Goal: Information Seeking & Learning: Learn about a topic

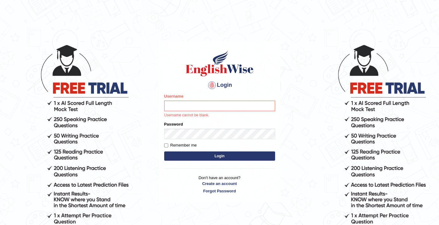
click at [213, 155] on button "Login" at bounding box center [219, 156] width 111 height 9
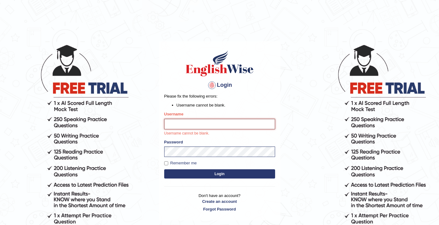
click at [171, 122] on input "Username" at bounding box center [219, 124] width 111 height 10
type input "Tshering_Phuntsho2025"
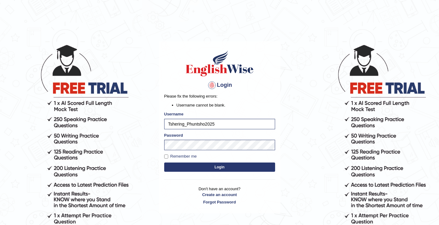
click at [215, 166] on button "Login" at bounding box center [219, 167] width 111 height 9
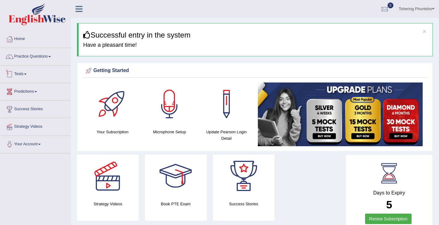
click at [24, 76] on link "Tests" at bounding box center [35, 73] width 70 height 15
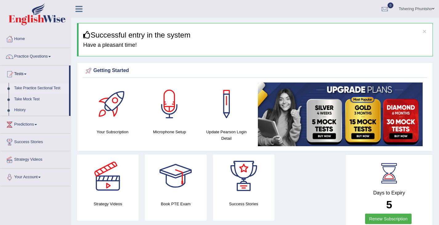
click at [24, 89] on link "Take Practice Sectional Test" at bounding box center [40, 88] width 58 height 11
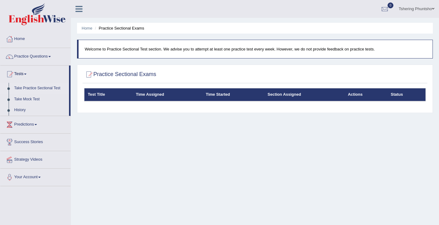
click at [96, 94] on th "Test Title" at bounding box center [108, 94] width 48 height 13
click at [16, 74] on link "Tests" at bounding box center [34, 73] width 69 height 15
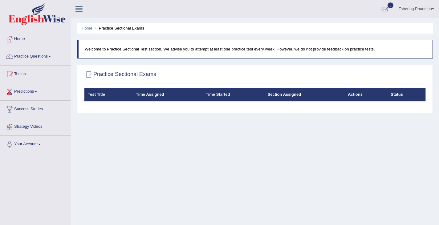
click at [18, 74] on link "Tests" at bounding box center [35, 73] width 70 height 15
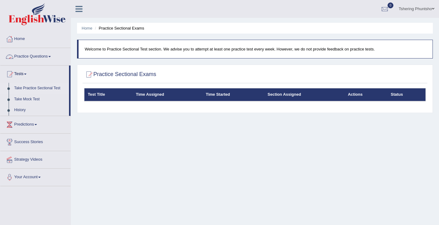
click at [38, 55] on link "Practice Questions" at bounding box center [35, 55] width 70 height 15
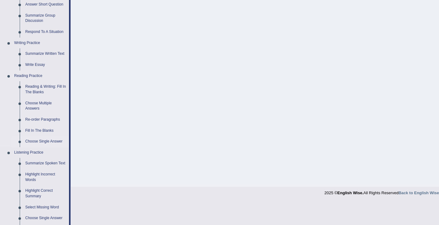
scroll to position [123, 0]
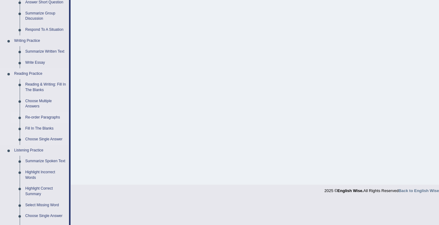
click at [39, 118] on link "Re-order Paragraphs" at bounding box center [45, 117] width 47 height 11
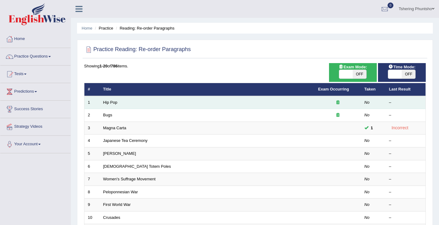
click at [345, 103] on div at bounding box center [337, 103] width 39 height 6
click at [338, 104] on div at bounding box center [337, 103] width 39 height 6
click at [114, 102] on link "Hip Pop" at bounding box center [110, 102] width 14 height 5
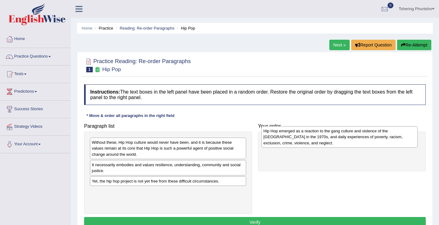
drag, startPoint x: 114, startPoint y: 152, endPoint x: 285, endPoint y: 139, distance: 171.2
click at [285, 139] on div "Hip Hop emerged as a reaction to the gang culture and violence of the [GEOGRAPH…" at bounding box center [340, 136] width 156 height 21
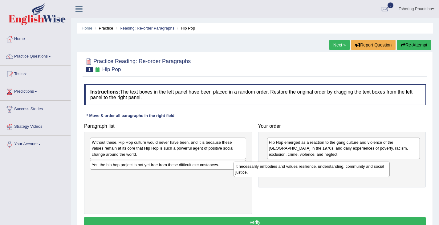
drag, startPoint x: 129, startPoint y: 171, endPoint x: 269, endPoint y: 172, distance: 139.6
click at [272, 172] on div "It necessarily embodies and values resilience, understanding, community and soc…" at bounding box center [312, 169] width 156 height 15
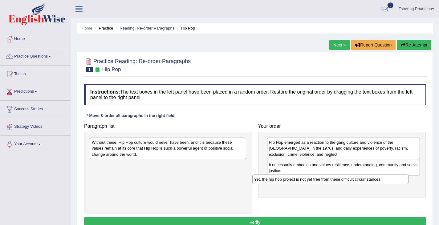
drag, startPoint x: 148, startPoint y: 166, endPoint x: 310, endPoint y: 181, distance: 162.5
click at [310, 181] on div "Yet, the hip hop project is not yet free from these difficult circumstances." at bounding box center [330, 180] width 156 height 10
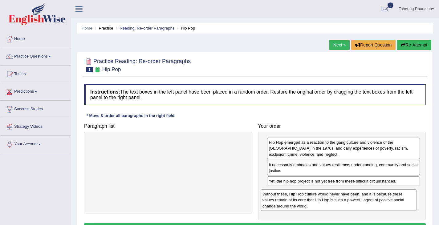
drag, startPoint x: 161, startPoint y: 150, endPoint x: 330, endPoint y: 199, distance: 176.7
click at [331, 200] on div "Without these, Hip Hop culture would never have been, and it is because these v…" at bounding box center [339, 200] width 156 height 21
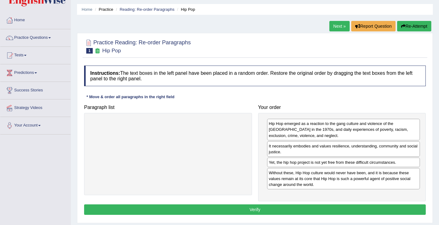
scroll to position [31, 0]
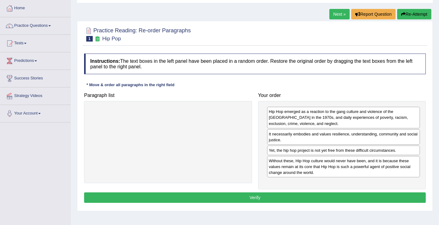
click at [236, 202] on button "Verify" at bounding box center [255, 198] width 342 height 10
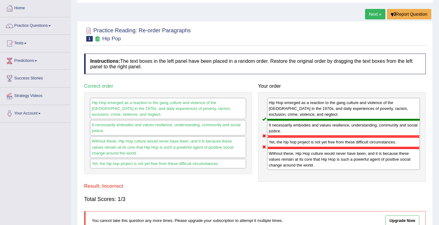
click at [371, 14] on link "Next »" at bounding box center [375, 14] width 20 height 10
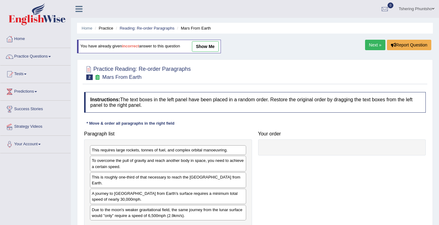
click at [373, 46] on link "Next »" at bounding box center [375, 45] width 20 height 10
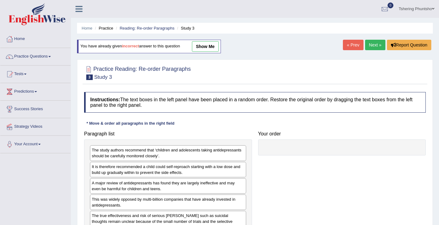
click at [376, 43] on link "Next »" at bounding box center [375, 45] width 20 height 10
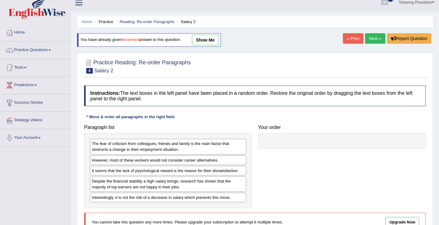
scroll to position [6, 0]
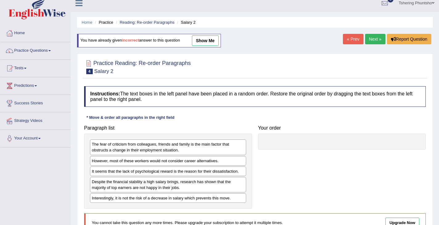
click at [370, 41] on link "Next »" at bounding box center [375, 39] width 20 height 10
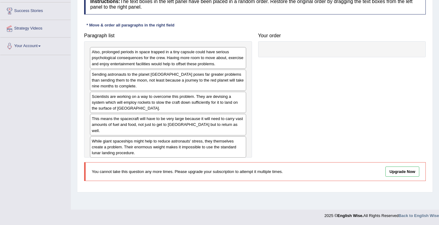
scroll to position [6, 0]
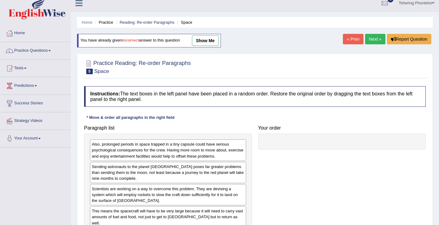
click at [378, 39] on link "Next »" at bounding box center [375, 39] width 20 height 10
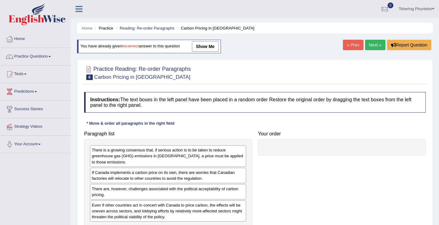
click at [371, 47] on link "Next »" at bounding box center [375, 45] width 20 height 10
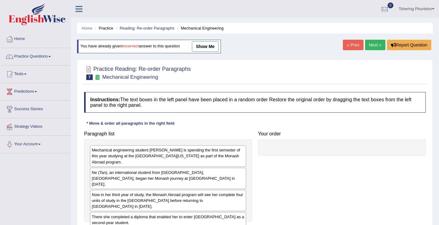
click at [377, 44] on link "Next »" at bounding box center [375, 45] width 20 height 10
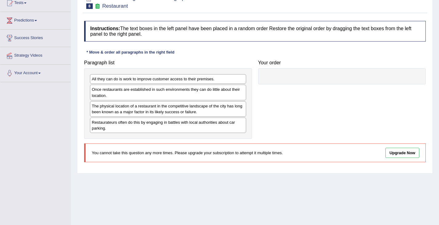
scroll to position [6, 0]
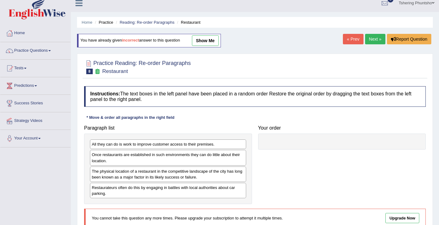
click at [373, 41] on link "Next »" at bounding box center [375, 39] width 20 height 10
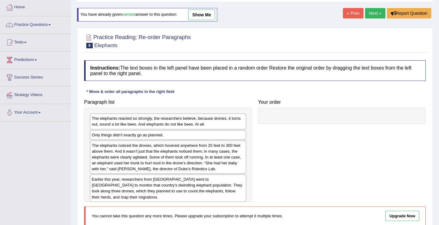
scroll to position [6, 0]
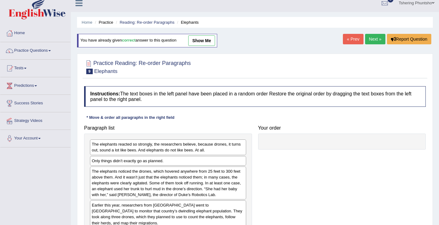
click at [372, 42] on link "Next »" at bounding box center [375, 39] width 20 height 10
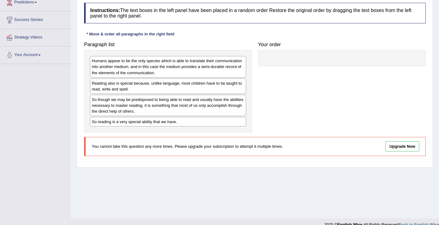
scroll to position [37, 0]
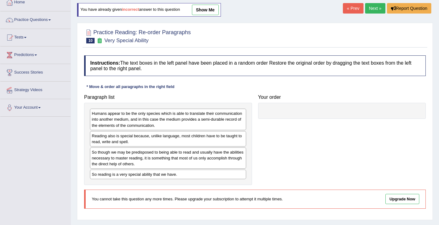
click at [377, 11] on link "Next »" at bounding box center [375, 8] width 20 height 10
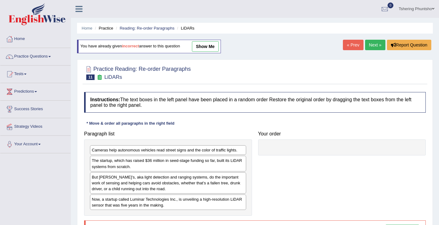
click at [370, 44] on link "Next »" at bounding box center [375, 45] width 20 height 10
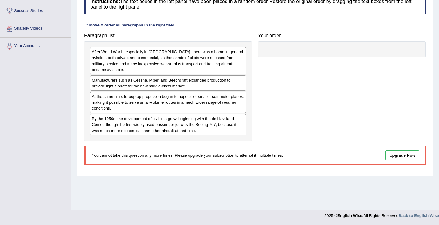
scroll to position [6, 0]
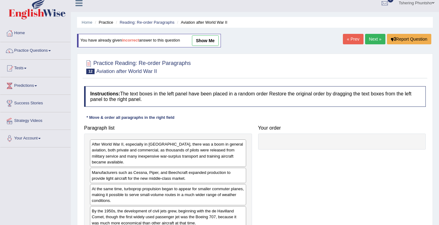
click at [372, 40] on link "Next »" at bounding box center [375, 39] width 20 height 10
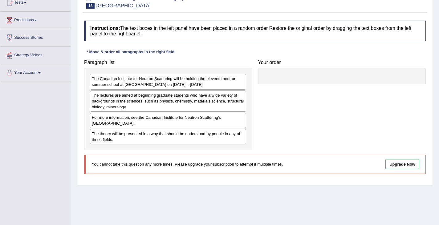
scroll to position [37, 0]
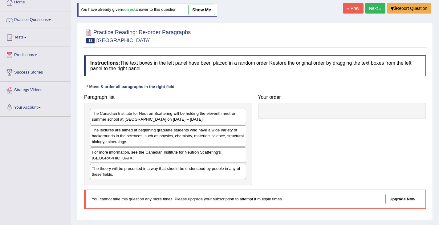
click at [371, 9] on link "Next »" at bounding box center [375, 8] width 20 height 10
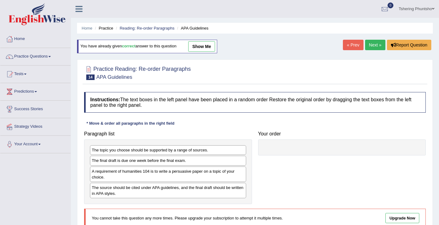
click at [372, 45] on link "Next »" at bounding box center [375, 45] width 20 height 10
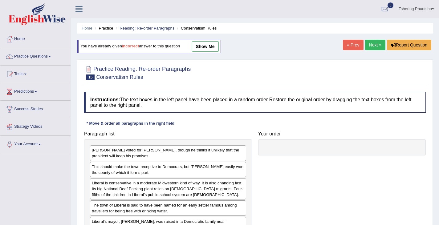
click at [370, 47] on link "Next »" at bounding box center [375, 45] width 20 height 10
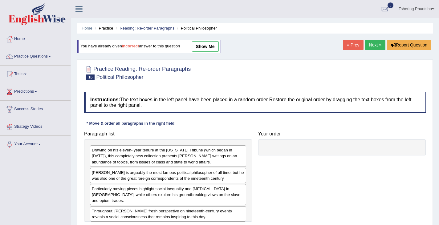
click at [374, 47] on link "Next »" at bounding box center [375, 45] width 20 height 10
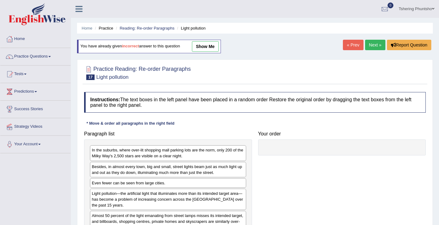
click at [373, 48] on link "Next »" at bounding box center [375, 45] width 20 height 10
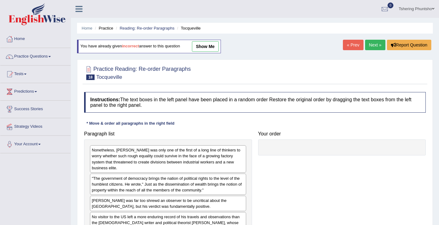
click at [372, 45] on link "Next »" at bounding box center [375, 45] width 20 height 10
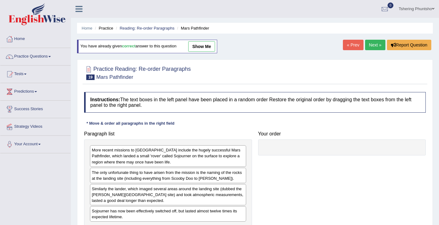
click at [374, 47] on link "Next »" at bounding box center [375, 45] width 20 height 10
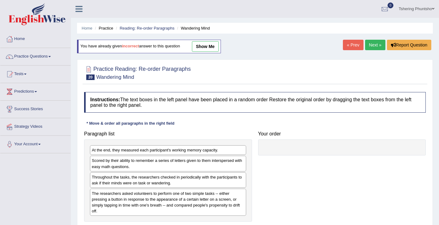
click at [371, 46] on link "Next »" at bounding box center [375, 45] width 20 height 10
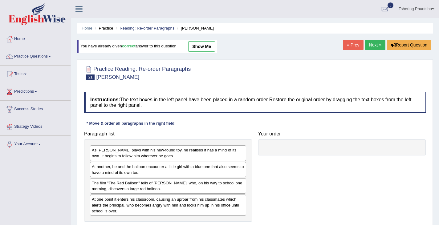
click at [376, 46] on link "Next »" at bounding box center [375, 45] width 20 height 10
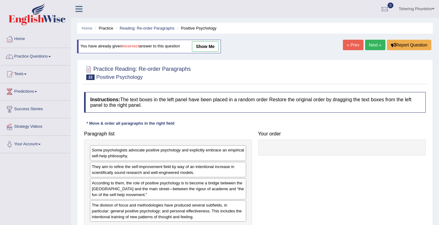
click at [373, 46] on link "Next »" at bounding box center [375, 45] width 20 height 10
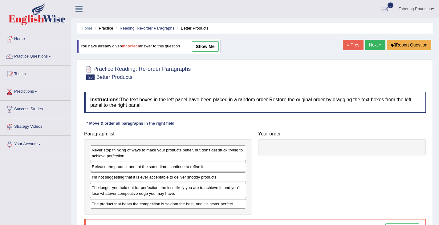
click at [373, 47] on link "Next »" at bounding box center [375, 45] width 20 height 10
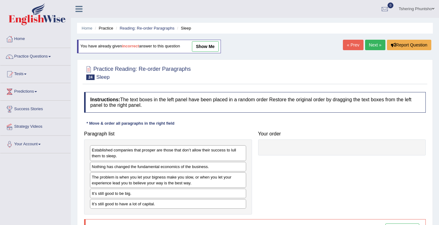
click at [376, 45] on link "Next »" at bounding box center [375, 45] width 20 height 10
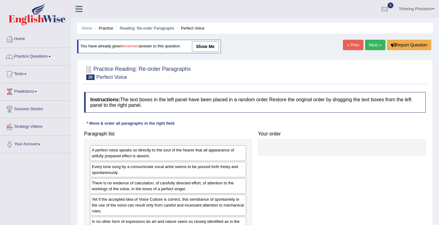
click at [374, 44] on link "Next »" at bounding box center [375, 45] width 20 height 10
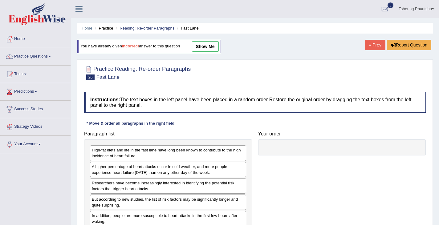
click at [378, 46] on link "« Prev" at bounding box center [375, 45] width 20 height 10
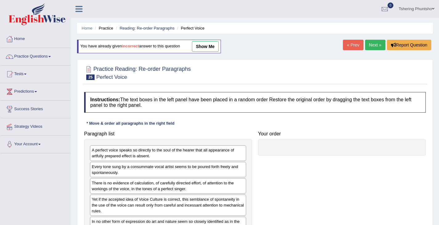
click at [371, 45] on link "Next »" at bounding box center [375, 45] width 20 height 10
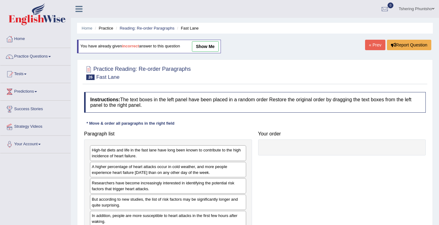
click at [374, 45] on link "« Prev" at bounding box center [375, 45] width 20 height 10
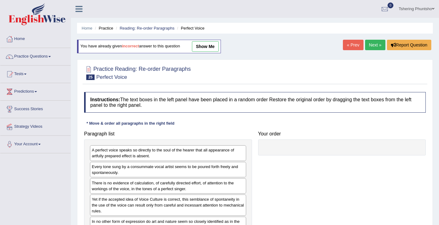
click at [373, 46] on link "Next »" at bounding box center [375, 45] width 20 height 10
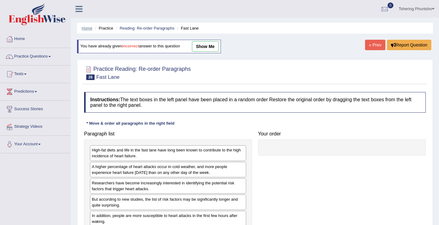
click at [89, 28] on link "Home" at bounding box center [87, 28] width 11 height 5
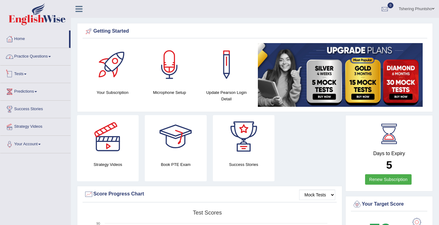
click at [46, 53] on link "Practice Questions" at bounding box center [35, 55] width 70 height 15
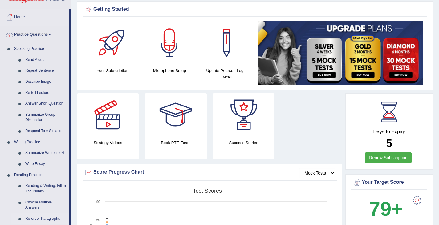
scroll to position [92, 0]
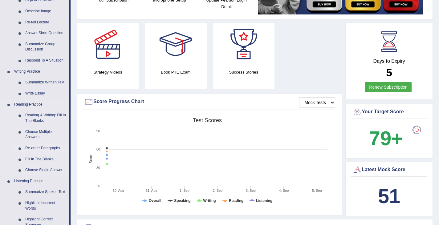
click at [35, 149] on link "Re-order Paragraphs" at bounding box center [45, 148] width 47 height 11
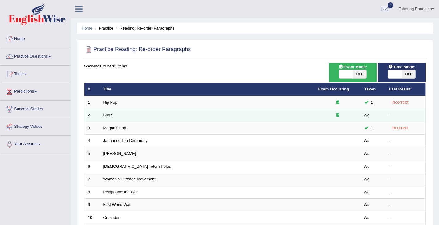
click at [107, 115] on link "Bugs" at bounding box center [107, 115] width 9 height 5
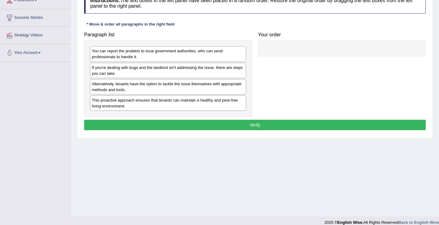
scroll to position [92, 0]
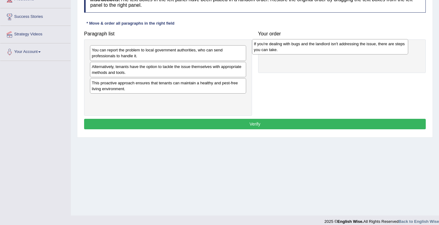
drag, startPoint x: 135, startPoint y: 74, endPoint x: 296, endPoint y: 53, distance: 162.9
click at [296, 52] on div "If you're dealing with bugs and the landlord isn't addressing the issue, there …" at bounding box center [330, 46] width 156 height 15
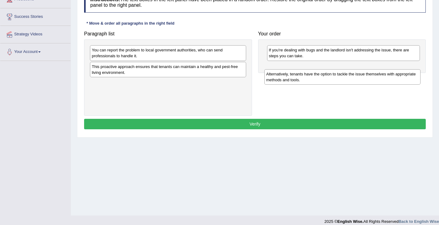
drag, startPoint x: 110, startPoint y: 76, endPoint x: 283, endPoint y: 84, distance: 173.4
click at [283, 84] on div "Alternatively, tenants have the option to tackle the issue themselves with appr…" at bounding box center [342, 76] width 156 height 15
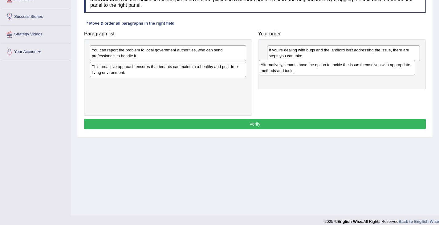
drag, startPoint x: 117, startPoint y: 88, endPoint x: 285, endPoint y: 71, distance: 169.1
click at [285, 70] on div "Alternatively, tenants have the option to tackle the issue themselves with appr…" at bounding box center [337, 67] width 156 height 15
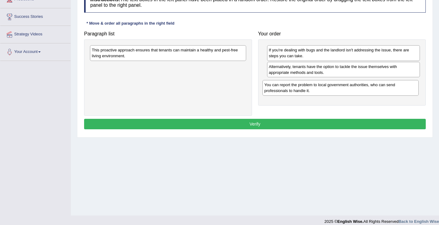
drag, startPoint x: 129, startPoint y: 53, endPoint x: 301, endPoint y: 88, distance: 175.2
click at [302, 88] on div "You can report the problem to local government authorities, who can send profes…" at bounding box center [341, 87] width 156 height 15
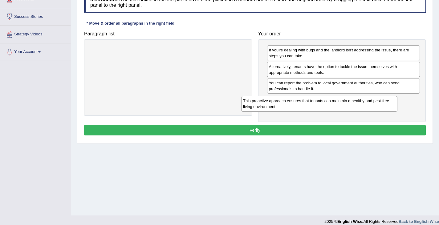
drag, startPoint x: 182, startPoint y: 50, endPoint x: 336, endPoint y: 99, distance: 160.8
click at [336, 99] on div "This proactive approach ensures that tenants can maintain a healthy and pest-fr…" at bounding box center [319, 103] width 156 height 15
click at [253, 127] on button "Verify" at bounding box center [255, 130] width 342 height 10
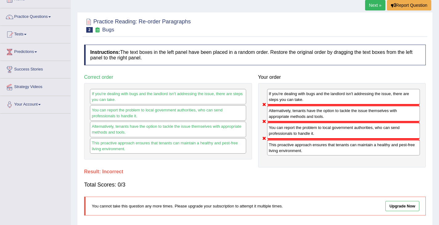
scroll to position [0, 0]
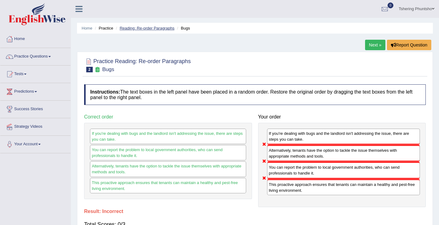
click at [134, 29] on link "Reading: Re-order Paragraphs" at bounding box center [147, 28] width 55 height 5
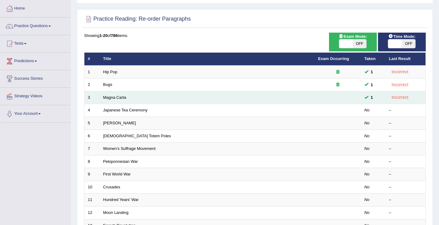
scroll to position [31, 0]
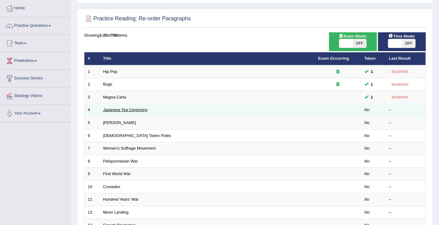
click at [127, 110] on link "Japanese Tea Ceremony" at bounding box center [125, 110] width 44 height 5
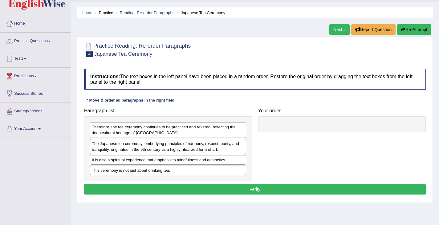
scroll to position [31, 0]
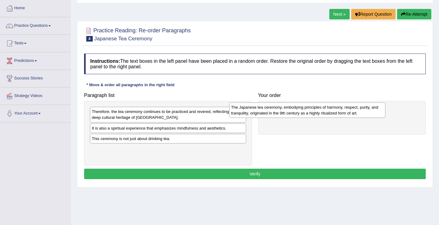
drag, startPoint x: 163, startPoint y: 134, endPoint x: 303, endPoint y: 114, distance: 140.7
click at [303, 114] on div "The Japanese tea ceremony, embodying principles of harmony, respect, purity, an…" at bounding box center [307, 110] width 156 height 15
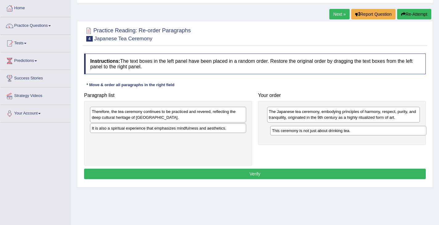
drag, startPoint x: 138, startPoint y: 143, endPoint x: 315, endPoint y: 136, distance: 177.0
click at [317, 135] on div "This ceremony is not just about drinking tea." at bounding box center [348, 131] width 156 height 10
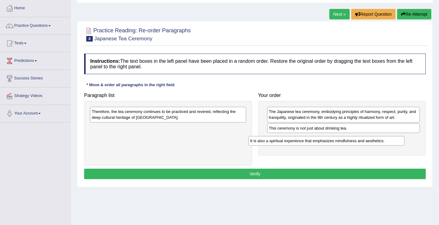
drag, startPoint x: 123, startPoint y: 128, endPoint x: 282, endPoint y: 140, distance: 159.2
click at [282, 140] on div "It is also a spiritual experience that emphasizes mindfulness and aesthetics." at bounding box center [326, 141] width 156 height 10
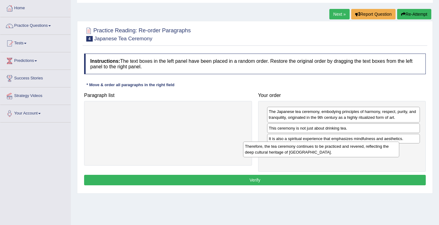
drag, startPoint x: 131, startPoint y: 118, endPoint x: 284, endPoint y: 153, distance: 157.1
click at [284, 153] on div "Therefore, the tea ceremony continues to be practiced and revered, reflecting t…" at bounding box center [321, 149] width 156 height 15
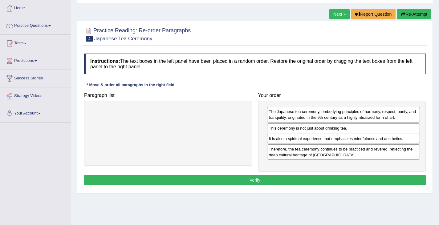
click at [239, 181] on button "Verify" at bounding box center [255, 180] width 342 height 10
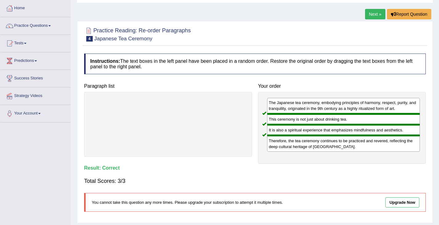
click at [372, 16] on link "Next »" at bounding box center [375, 14] width 20 height 10
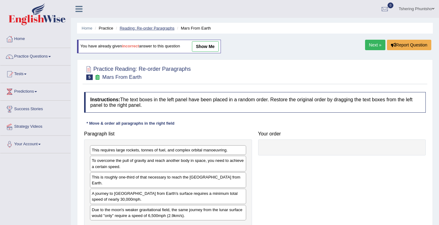
click at [129, 28] on link "Reading: Re-order Paragraphs" at bounding box center [147, 28] width 55 height 5
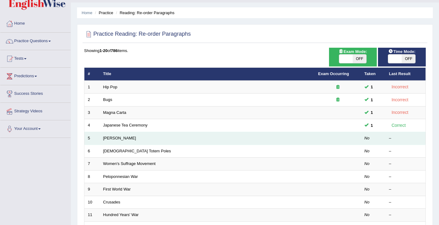
scroll to position [31, 0]
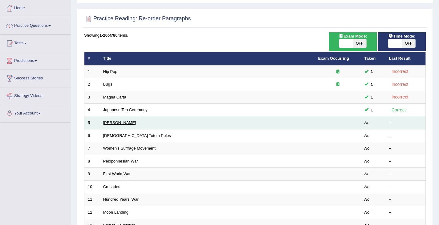
click at [119, 123] on link "[PERSON_NAME]" at bounding box center [119, 123] width 33 height 5
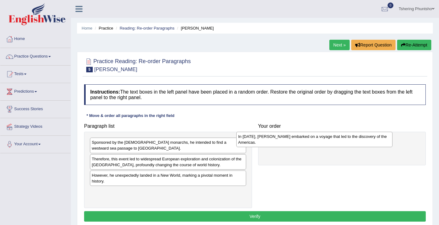
drag, startPoint x: 131, startPoint y: 197, endPoint x: 276, endPoint y: 143, distance: 155.2
click at [276, 143] on div "In 1492, Christopher Columbus embarked on a voyage that led to the discovery of…" at bounding box center [314, 139] width 156 height 15
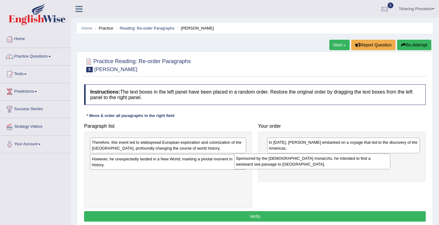
drag, startPoint x: 139, startPoint y: 149, endPoint x: 283, endPoint y: 166, distance: 144.5
click at [283, 166] on div "Sponsored by the Spanish monarchs, he intended to find a westward sea passage t…" at bounding box center [312, 161] width 156 height 15
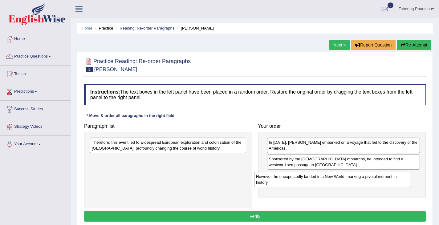
drag, startPoint x: 148, startPoint y: 162, endPoint x: 312, endPoint y: 180, distance: 164.9
click at [313, 180] on div "However, he unexpectedly landed in a New World, marking a pivotal moment in his…" at bounding box center [332, 179] width 156 height 15
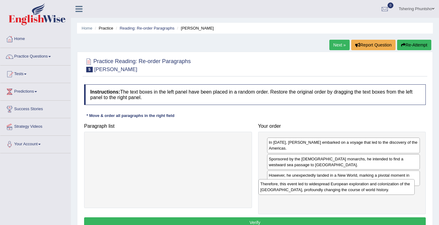
drag, startPoint x: 135, startPoint y: 147, endPoint x: 304, endPoint y: 192, distance: 174.6
click at [304, 190] on div "Therefore, this event led to widespread European exploration and colonization o…" at bounding box center [337, 186] width 156 height 15
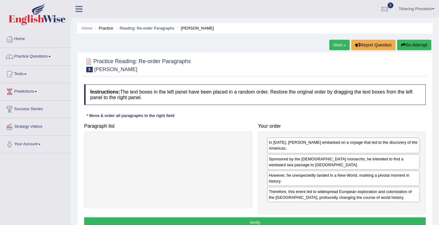
click at [237, 221] on button "Verify" at bounding box center [255, 223] width 342 height 10
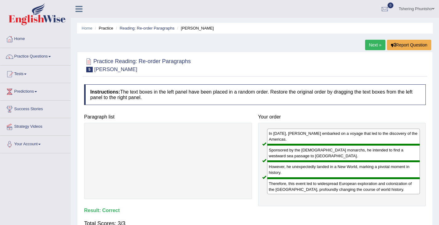
click at [143, 26] on li "Reading: Re-order Paragraphs" at bounding box center [144, 28] width 60 height 6
click at [142, 27] on link "Reading: Re-order Paragraphs" at bounding box center [147, 28] width 55 height 5
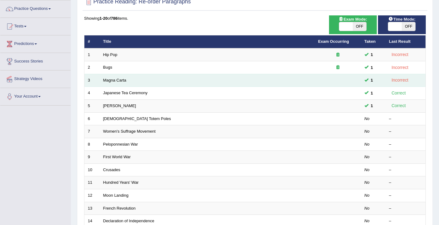
scroll to position [62, 0]
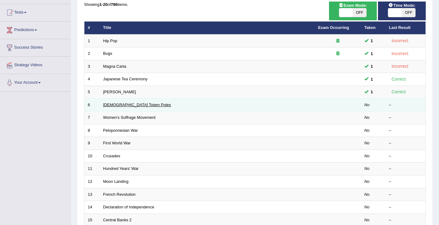
click at [128, 105] on link "[DEMOGRAPHIC_DATA] Totem Poles" at bounding box center [137, 105] width 68 height 5
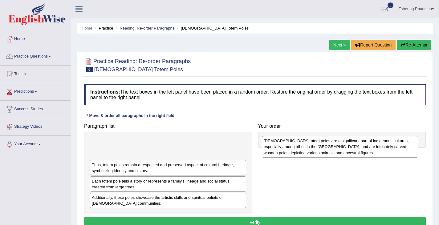
drag, startPoint x: 125, startPoint y: 151, endPoint x: 298, endPoint y: 149, distance: 173.2
click at [298, 149] on div "Native American totem poles are a significant part of indigenous cultures, espe…" at bounding box center [340, 146] width 156 height 21
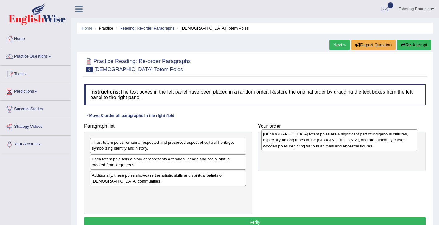
drag, startPoint x: 166, startPoint y: 147, endPoint x: 334, endPoint y: 140, distance: 169.0
click at [334, 139] on div "Native American totem poles are a significant part of indigenous cultures, espe…" at bounding box center [339, 139] width 156 height 21
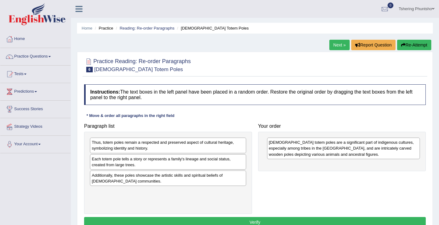
drag, startPoint x: 277, startPoint y: 157, endPoint x: 262, endPoint y: 151, distance: 16.9
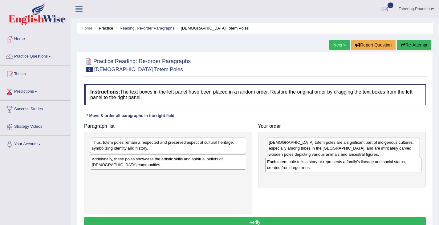
drag, startPoint x: 112, startPoint y: 165, endPoint x: 289, endPoint y: 169, distance: 176.4
click at [289, 168] on div "Each totem pole tells a story or represents a family's lineage and social statu…" at bounding box center [343, 164] width 156 height 15
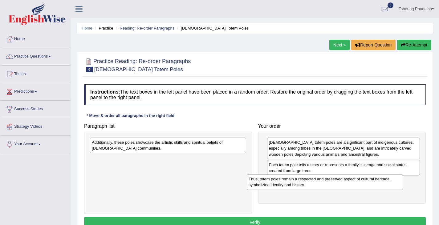
drag, startPoint x: 139, startPoint y: 145, endPoint x: 291, endPoint y: 180, distance: 155.9
click at [296, 181] on div "Thus, totem poles remain a respected and preserved aspect of cultural heritage,…" at bounding box center [325, 181] width 156 height 15
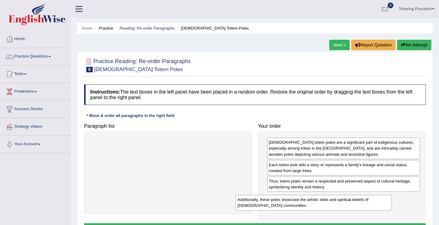
drag, startPoint x: 157, startPoint y: 145, endPoint x: 308, endPoint y: 198, distance: 160.2
click at [309, 200] on div "Additionally, these poles showcase the artistic skills and spiritual beliefs of…" at bounding box center [314, 202] width 156 height 15
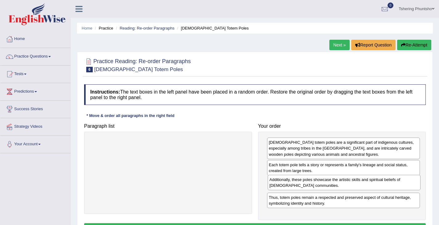
drag, startPoint x: 289, startPoint y: 199, endPoint x: 289, endPoint y: 181, distance: 17.6
click at [289, 181] on div "Additionally, these poles showcase the artistic skills and spiritual beliefs of…" at bounding box center [344, 182] width 153 height 15
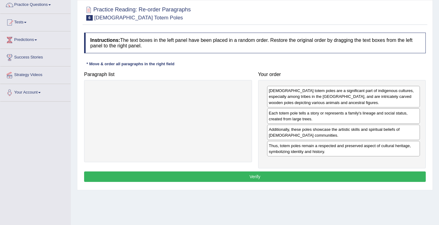
scroll to position [62, 0]
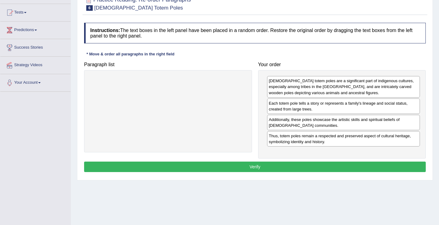
click at [225, 168] on button "Verify" at bounding box center [255, 167] width 342 height 10
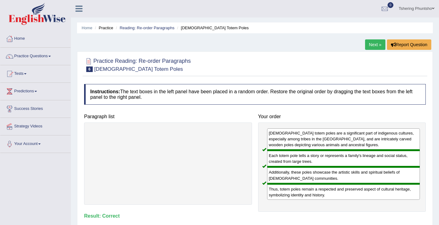
scroll to position [0, 0]
click at [157, 29] on link "Reading: Re-order Paragraphs" at bounding box center [147, 28] width 55 height 5
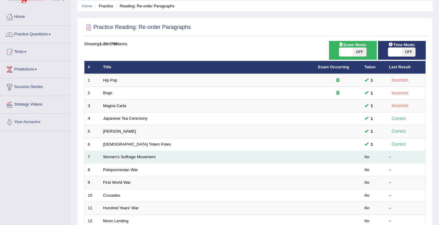
scroll to position [31, 0]
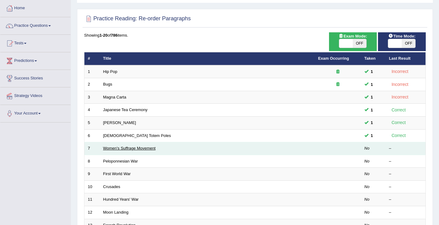
click at [111, 148] on link "Women's Suffrage Movement" at bounding box center [129, 148] width 52 height 5
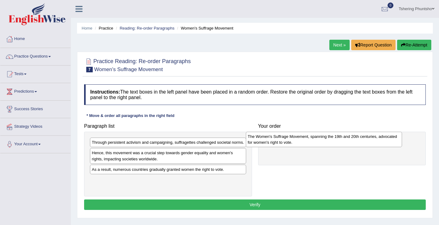
drag, startPoint x: 118, startPoint y: 183, endPoint x: 273, endPoint y: 141, distance: 161.3
click at [274, 140] on div "The Women's Suffrage Movement, spanning the 19th and 20th centuries, advocated …" at bounding box center [324, 139] width 156 height 15
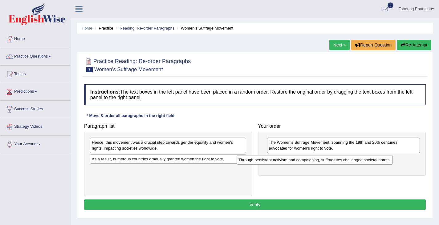
drag, startPoint x: 117, startPoint y: 144, endPoint x: 264, endPoint y: 161, distance: 147.1
click at [264, 161] on div "Through persistent activism and campaigning, suffragettes challenged societal n…" at bounding box center [315, 160] width 156 height 10
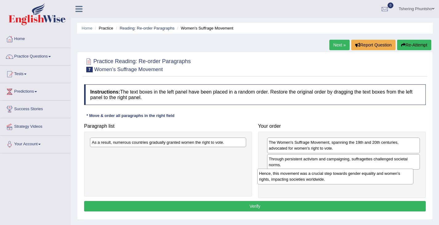
drag, startPoint x: 110, startPoint y: 145, endPoint x: 277, endPoint y: 176, distance: 170.2
click at [277, 176] on div "Hence, this movement was a crucial step towards gender equality and women's rig…" at bounding box center [335, 176] width 156 height 15
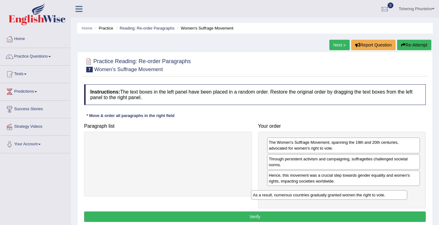
drag, startPoint x: 162, startPoint y: 153, endPoint x: 311, endPoint y: 196, distance: 154.4
click at [312, 195] on div "As a result, numerous countries gradually granted women the right to vote." at bounding box center [329, 195] width 156 height 10
click at [248, 218] on button "Verify" at bounding box center [255, 217] width 342 height 10
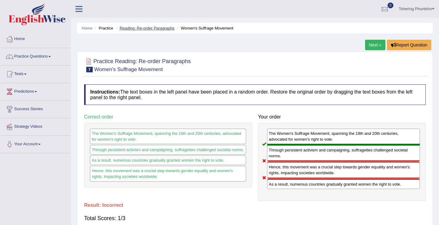
click at [152, 28] on link "Reading: Re-order Paragraphs" at bounding box center [147, 28] width 55 height 5
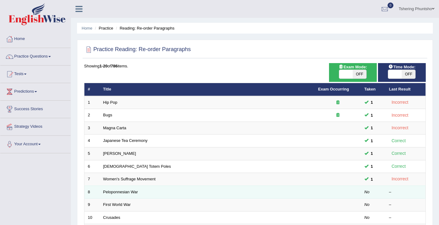
click at [124, 188] on td "Peloponnesian War" at bounding box center [207, 192] width 215 height 13
click at [122, 191] on link "Peloponnesian War" at bounding box center [120, 192] width 35 height 5
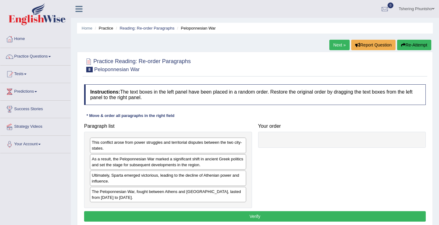
scroll to position [31, 0]
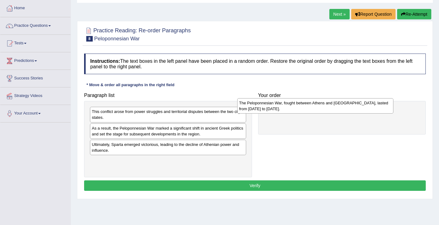
drag, startPoint x: 139, startPoint y: 165, endPoint x: 287, endPoint y: 108, distance: 158.2
click at [287, 107] on div "The Peloponnesian War, fought between Athens and Sparta, lasted from 431 to 404…" at bounding box center [315, 105] width 156 height 15
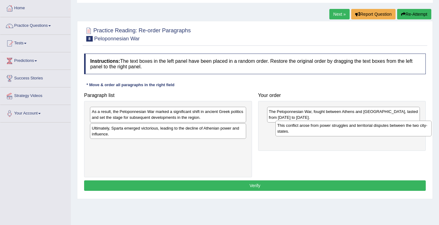
drag, startPoint x: 118, startPoint y: 115, endPoint x: 296, endPoint y: 129, distance: 178.7
click at [296, 129] on div "This conflict arose from power struggles and territorial disputes between the t…" at bounding box center [354, 128] width 156 height 15
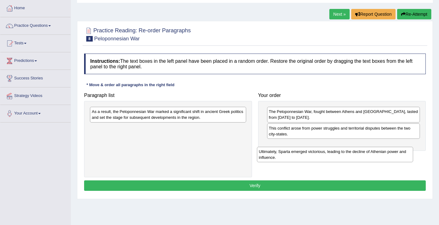
drag, startPoint x: 123, startPoint y: 135, endPoint x: 289, endPoint y: 158, distance: 167.9
click at [290, 158] on div "Ultimately, Sparta emerged victorious, leading to the decline of Athenian power…" at bounding box center [335, 154] width 156 height 15
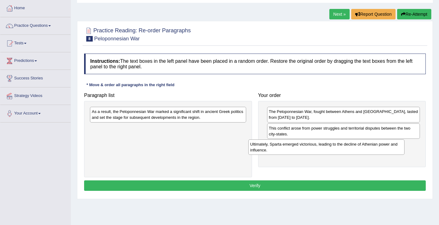
drag, startPoint x: 220, startPoint y: 148, endPoint x: 357, endPoint y: 151, distance: 137.2
click at [357, 151] on div "Ultimately, Sparta emerged victorious, leading to the decline of Athenian power…" at bounding box center [326, 147] width 156 height 15
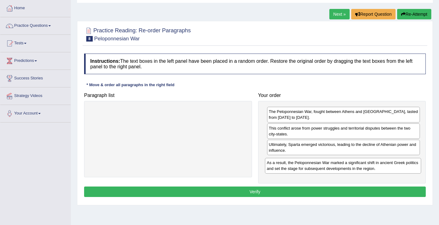
drag, startPoint x: 141, startPoint y: 119, endPoint x: 314, endPoint y: 168, distance: 180.2
click at [315, 169] on div "As a result, the Peloponnesian War marked a significant shift in ancient Greek …" at bounding box center [343, 165] width 156 height 15
click at [268, 190] on button "Verify" at bounding box center [255, 192] width 342 height 10
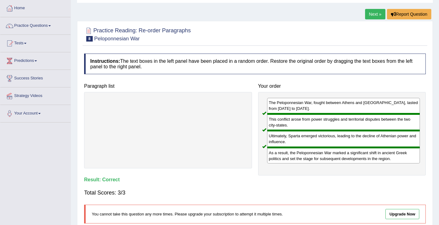
scroll to position [0, 0]
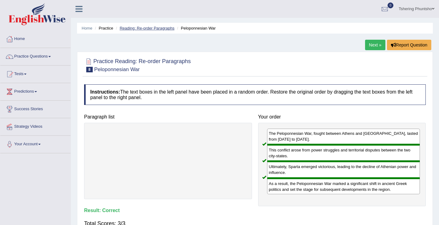
click at [136, 27] on link "Reading: Re-order Paragraphs" at bounding box center [147, 28] width 55 height 5
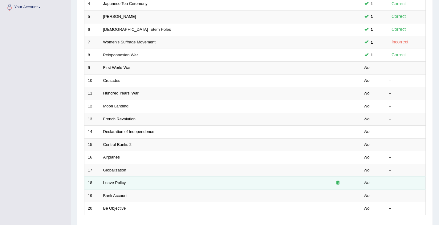
scroll to position [183, 0]
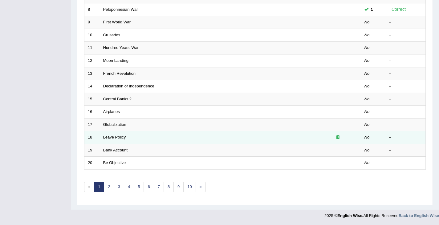
click at [123, 139] on link "Leave Policy" at bounding box center [114, 137] width 23 height 5
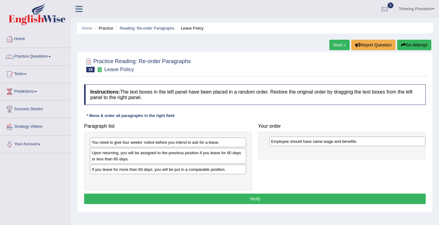
drag, startPoint x: 114, startPoint y: 171, endPoint x: 293, endPoint y: 143, distance: 181.2
click at [293, 143] on div "Employee should have same wage and benefits." at bounding box center [347, 142] width 156 height 10
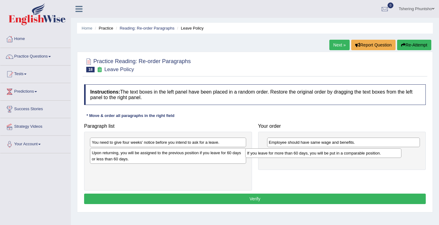
drag, startPoint x: 123, startPoint y: 173, endPoint x: 278, endPoint y: 156, distance: 156.5
click at [278, 156] on div "If you leave for more than 60 days, you will be put in a comparable position." at bounding box center [323, 154] width 156 height 10
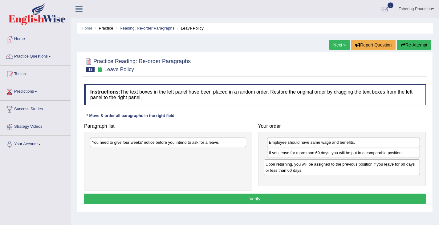
drag, startPoint x: 124, startPoint y: 160, endPoint x: 296, endPoint y: 171, distance: 173.0
click at [296, 171] on div "Upon returning, you will be assigned to the previous position if you leave for …" at bounding box center [342, 167] width 156 height 15
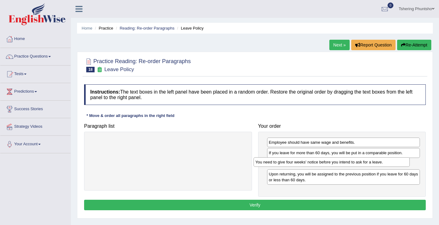
drag, startPoint x: 187, startPoint y: 144, endPoint x: 350, endPoint y: 164, distance: 164.3
click at [351, 164] on div "You need to give four weeks' notice before you intend to ask for a leave." at bounding box center [332, 162] width 156 height 10
click at [260, 205] on button "Verify" at bounding box center [255, 205] width 342 height 10
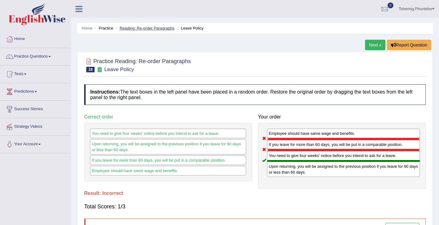
click at [143, 27] on link "Reading: Re-order Paragraphs" at bounding box center [147, 28] width 55 height 5
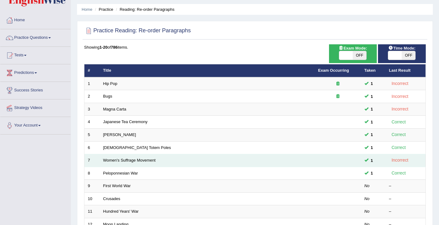
scroll to position [62, 0]
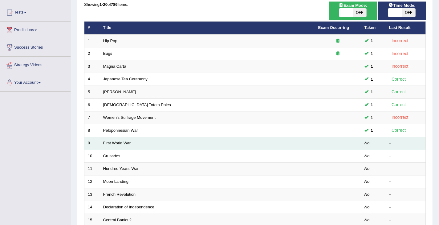
click at [112, 142] on link "First World War" at bounding box center [117, 143] width 28 height 5
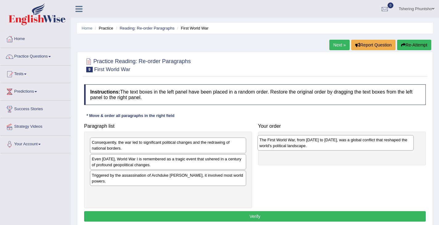
drag, startPoint x: 123, startPoint y: 198, endPoint x: 290, endPoint y: 146, distance: 174.8
click at [290, 146] on div "The First World War, from 1914 to 1918, was a global conflict that reshaped the…" at bounding box center [336, 142] width 156 height 15
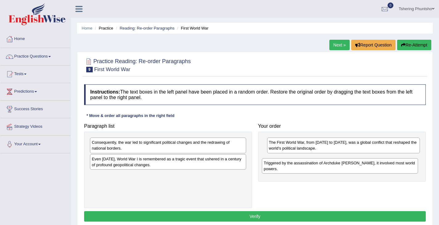
drag, startPoint x: 150, startPoint y: 178, endPoint x: 321, endPoint y: 166, distance: 170.6
click at [321, 166] on div "Triggered by the assassination of Archduke Franz Ferdinand, it involved most wo…" at bounding box center [340, 165] width 156 height 15
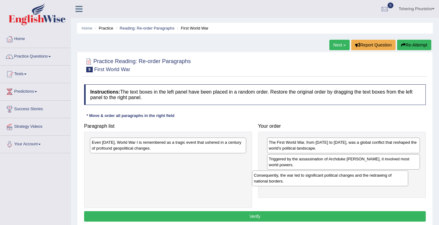
drag, startPoint x: 113, startPoint y: 140, endPoint x: 274, endPoint y: 174, distance: 164.3
click at [274, 174] on div "Consequently, the war led to significant political changes and the redrawing of…" at bounding box center [330, 178] width 156 height 15
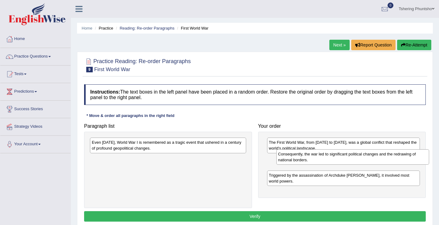
drag, startPoint x: 307, startPoint y: 179, endPoint x: 316, endPoint y: 159, distance: 21.8
click at [316, 159] on div "Consequently, the war led to significant political changes and the redrawing of…" at bounding box center [352, 156] width 153 height 15
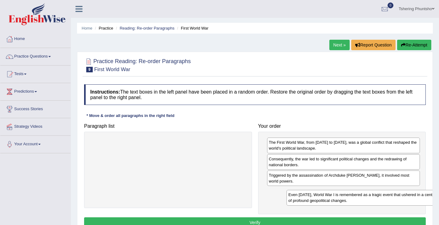
drag, startPoint x: 146, startPoint y: 148, endPoint x: 336, endPoint y: 200, distance: 196.9
click at [337, 201] on div "Even today, World War I is remembered as a tragic event that ushered in a centu…" at bounding box center [365, 197] width 156 height 15
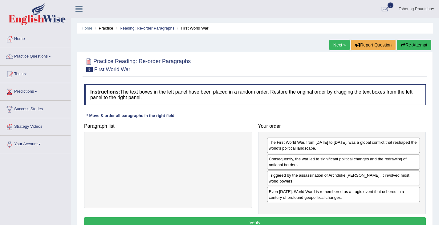
click at [243, 221] on button "Verify" at bounding box center [255, 223] width 342 height 10
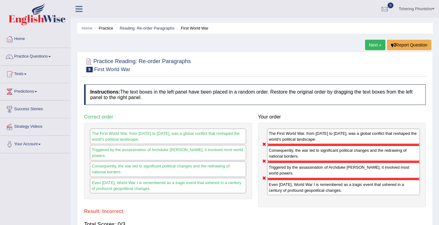
click at [291, 145] on div "The First World War, from 1914 to 1918, was a global conflict that reshaped the…" at bounding box center [343, 137] width 153 height 16
click at [285, 180] on div "The First World War, from 1914 to 1918, was a global conflict that reshaped the…" at bounding box center [342, 165] width 168 height 84
click at [125, 27] on link "Reading: Re-order Paragraphs" at bounding box center [147, 28] width 55 height 5
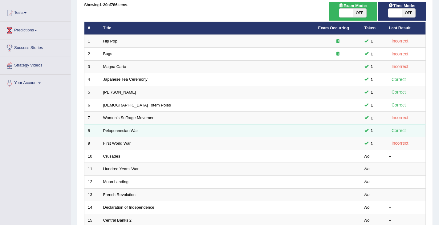
scroll to position [62, 0]
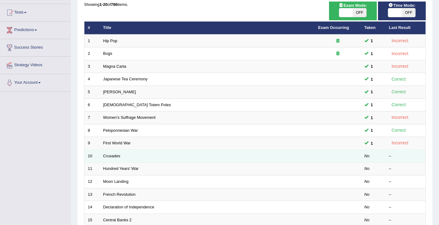
click at [121, 154] on td "Crusades" at bounding box center [207, 156] width 215 height 13
click at [105, 156] on link "Crusades" at bounding box center [111, 156] width 17 height 5
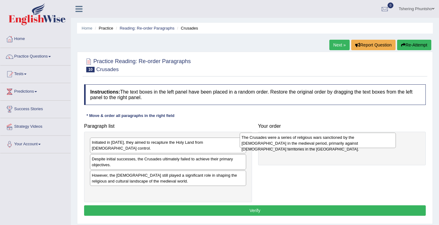
drag, startPoint x: 133, startPoint y: 174, endPoint x: 286, endPoint y: 142, distance: 156.1
click at [286, 142] on div "The Crusades were a series of religious wars sanctioned by the [DEMOGRAPHIC_DAT…" at bounding box center [318, 140] width 156 height 15
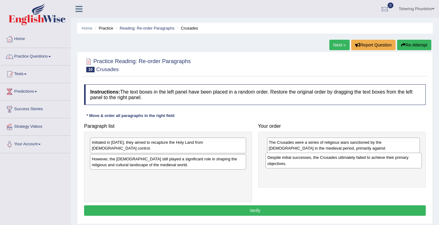
drag, startPoint x: 164, startPoint y: 157, endPoint x: 341, endPoint y: 163, distance: 176.4
click at [341, 163] on div "Despite initial successes, the Crusades ultimately failed to achieve their prim…" at bounding box center [344, 160] width 156 height 15
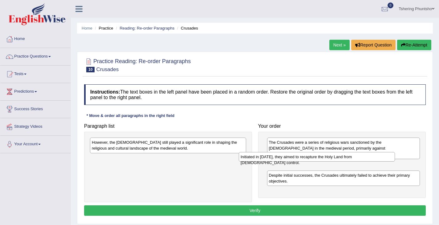
drag, startPoint x: 185, startPoint y: 142, endPoint x: 334, endPoint y: 157, distance: 150.0
click at [334, 157] on div "Initiated in [DATE], they aimed to recapture the Holy Land from [DEMOGRAPHIC_DA…" at bounding box center [317, 157] width 156 height 10
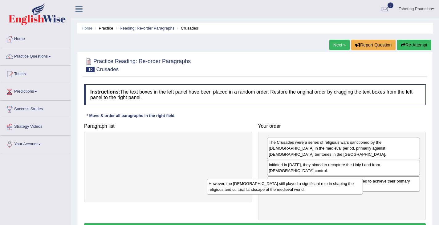
drag, startPoint x: 159, startPoint y: 145, endPoint x: 275, endPoint y: 187, distance: 123.0
click at [275, 187] on div "However, the [DEMOGRAPHIC_DATA] still played a significant role in shaping the …" at bounding box center [285, 186] width 156 height 15
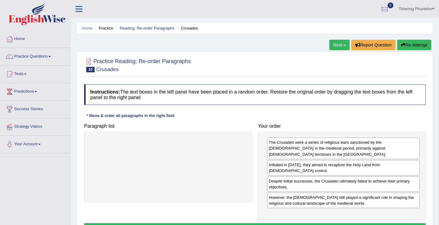
click at [256, 223] on button "Verify" at bounding box center [255, 228] width 342 height 10
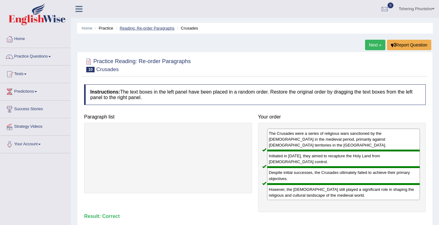
click at [141, 28] on link "Reading: Re-order Paragraphs" at bounding box center [147, 28] width 55 height 5
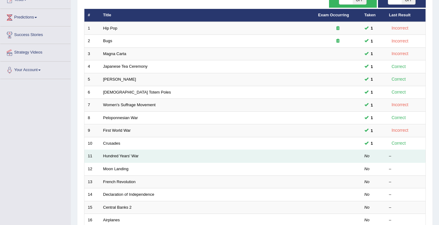
scroll to position [92, 0]
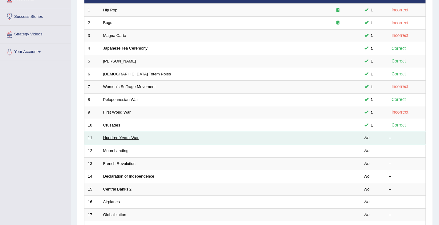
click at [127, 140] on link "Hundred Years' War" at bounding box center [120, 138] width 35 height 5
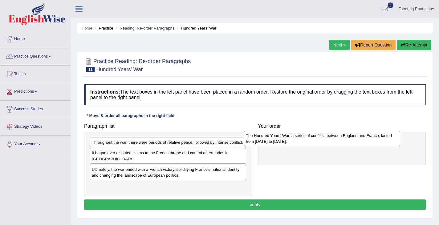
drag, startPoint x: 129, startPoint y: 186, endPoint x: 283, endPoint y: 141, distance: 160.3
click at [283, 141] on div "The Hundred Years' War, a series of conflicts between England and France, laste…" at bounding box center [322, 138] width 156 height 15
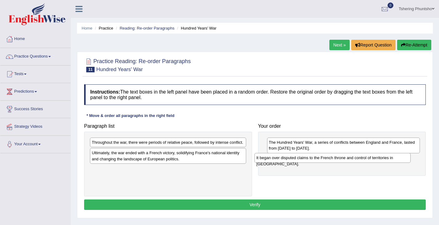
drag, startPoint x: 123, startPoint y: 154, endPoint x: 287, endPoint y: 159, distance: 164.3
click at [287, 159] on div "It began over disputed claims to the French throne and control of territories i…" at bounding box center [333, 158] width 156 height 10
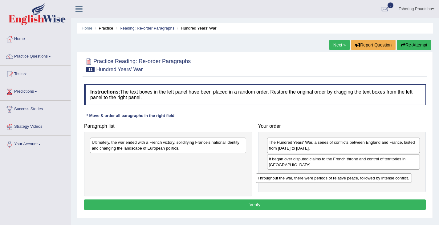
drag, startPoint x: 181, startPoint y: 144, endPoint x: 347, endPoint y: 179, distance: 169.6
click at [347, 179] on div "Throughout the war, there were periods of relative peace, followed by intense c…" at bounding box center [334, 179] width 156 height 10
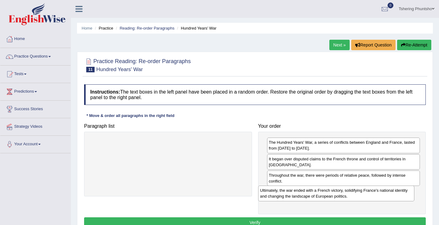
drag, startPoint x: 159, startPoint y: 143, endPoint x: 326, endPoint y: 191, distance: 174.5
click at [326, 191] on div "Ultimately, the war ended with a French victory, solidifying France's national …" at bounding box center [336, 193] width 156 height 15
click at [242, 221] on button "Verify" at bounding box center [255, 223] width 342 height 10
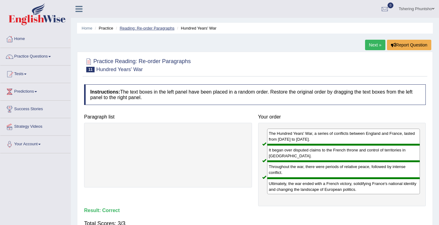
click at [140, 29] on link "Reading: Re-order Paragraphs" at bounding box center [147, 28] width 55 height 5
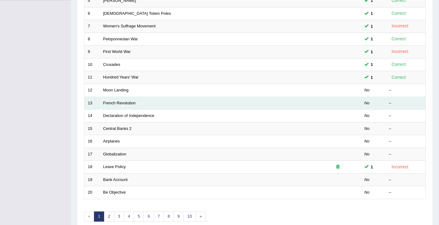
scroll to position [154, 0]
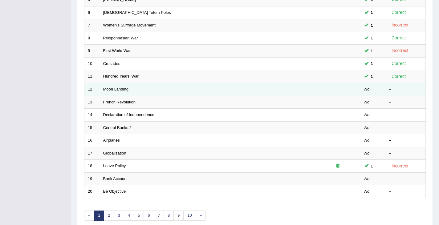
click at [112, 88] on link "Moon Landing" at bounding box center [115, 89] width 25 height 5
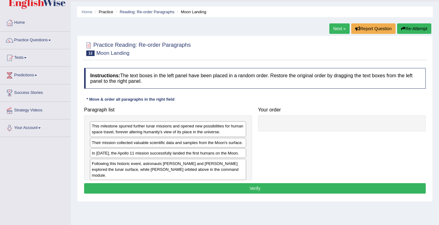
scroll to position [31, 0]
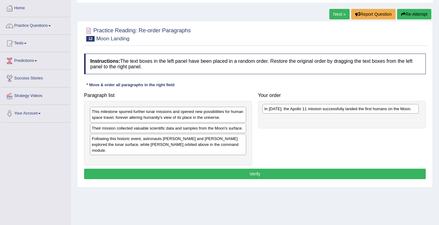
drag, startPoint x: 126, startPoint y: 139, endPoint x: 298, endPoint y: 109, distance: 175.2
click at [298, 109] on div "In [DATE], the Apollo 11 mission successfully landed the first humans on the Mo…" at bounding box center [341, 109] width 156 height 10
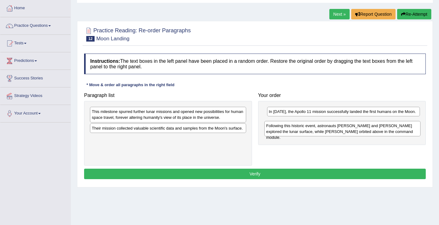
drag, startPoint x: 166, startPoint y: 141, endPoint x: 329, endPoint y: 131, distance: 162.7
click at [329, 131] on div "Following this historic event, astronauts [PERSON_NAME] and [PERSON_NAME] explo…" at bounding box center [342, 128] width 156 height 15
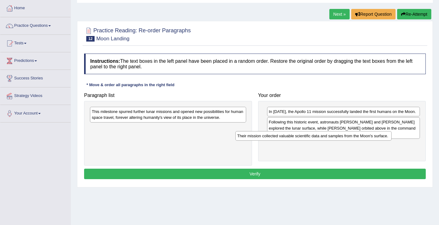
drag, startPoint x: 179, startPoint y: 129, endPoint x: 324, endPoint y: 137, distance: 145.4
click at [324, 137] on div "Their mission collected valuable scientific data and samples from the Moon's su…" at bounding box center [313, 136] width 156 height 10
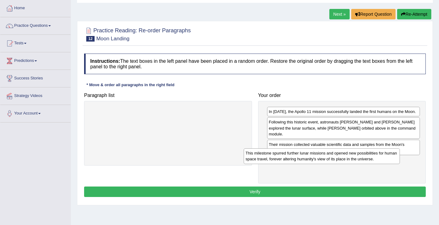
drag, startPoint x: 163, startPoint y: 117, endPoint x: 314, endPoint y: 158, distance: 157.2
click at [314, 158] on div "This milestone spurred further lunar missions and opened new possibilities for …" at bounding box center [322, 156] width 156 height 15
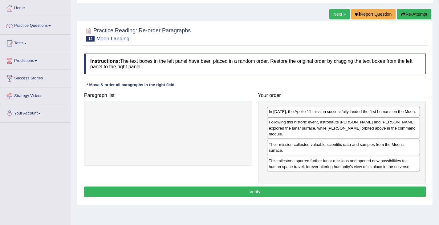
click at [264, 188] on button "Verify" at bounding box center [255, 192] width 342 height 10
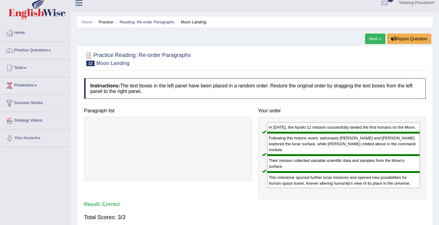
scroll to position [0, 0]
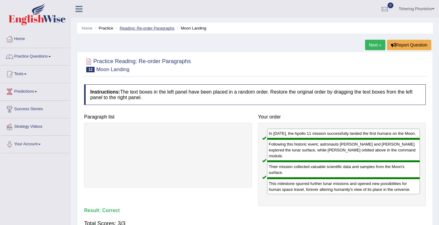
click at [141, 28] on link "Reading: Re-order Paragraphs" at bounding box center [147, 28] width 55 height 5
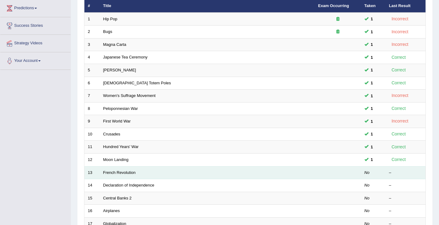
scroll to position [92, 0]
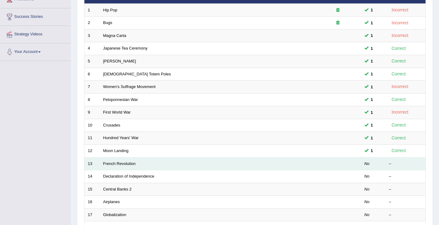
click at [118, 161] on td "French Revolution" at bounding box center [207, 163] width 215 height 13
click at [118, 162] on link "French Revolution" at bounding box center [119, 163] width 33 height 5
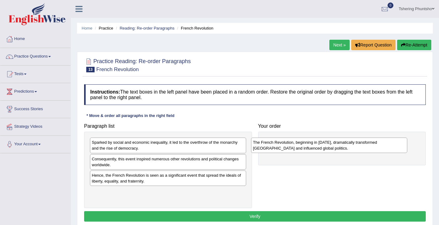
drag, startPoint x: 143, startPoint y: 163, endPoint x: 304, endPoint y: 146, distance: 161.8
click at [304, 146] on div "The French Revolution, beginning in [DATE], dramatically transformed [GEOGRAPHI…" at bounding box center [329, 145] width 156 height 15
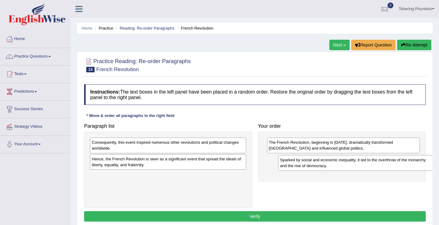
drag, startPoint x: 111, startPoint y: 148, endPoint x: 296, endPoint y: 166, distance: 185.8
click at [296, 166] on div "Sparked by social and economic inequality, it led to the overthrow of the monar…" at bounding box center [356, 162] width 156 height 15
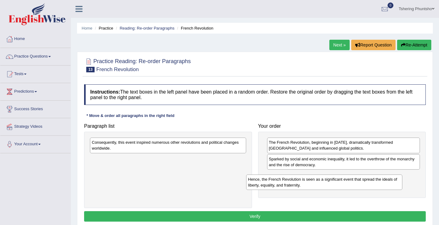
drag, startPoint x: 112, startPoint y: 163, endPoint x: 269, endPoint y: 183, distance: 158.1
click at [269, 183] on div "Hence, the French Revolution is seen as a significant event that spread the ide…" at bounding box center [324, 182] width 156 height 15
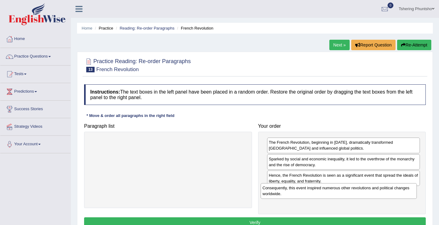
drag, startPoint x: 148, startPoint y: 147, endPoint x: 319, endPoint y: 192, distance: 176.7
click at [319, 192] on div "Consequently, this event inspired numerous other revolutions and political chan…" at bounding box center [339, 190] width 156 height 15
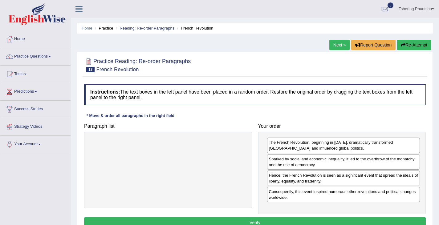
click at [238, 223] on button "Verify" at bounding box center [255, 223] width 342 height 10
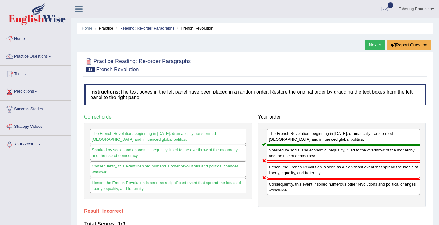
click at [372, 45] on link "Next »" at bounding box center [375, 45] width 20 height 10
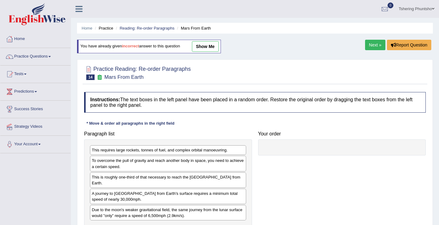
click at [82, 26] on link "Home" at bounding box center [87, 28] width 11 height 5
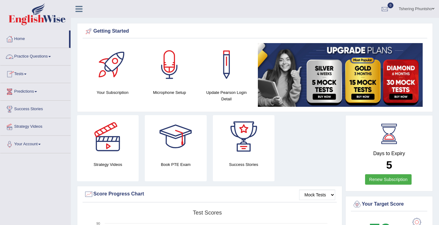
click at [23, 56] on link "Practice Questions" at bounding box center [35, 55] width 70 height 15
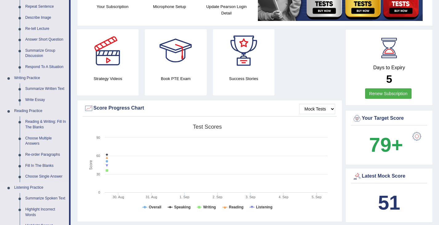
scroll to position [92, 0]
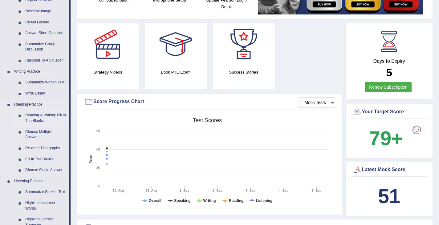
click at [33, 118] on link "Reading & Writing: Fill In The Blanks" at bounding box center [45, 118] width 47 height 16
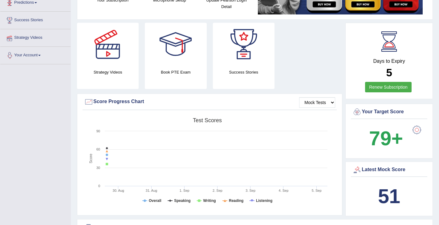
scroll to position [108, 0]
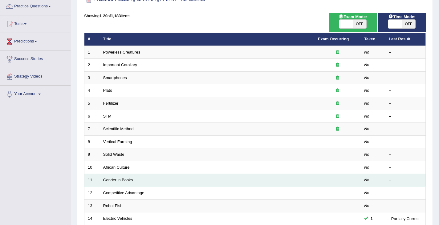
scroll to position [62, 0]
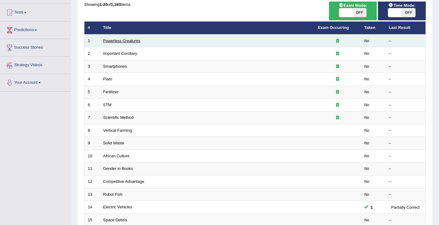
click at [110, 43] on link "Powerless Creatures" at bounding box center [121, 41] width 37 height 5
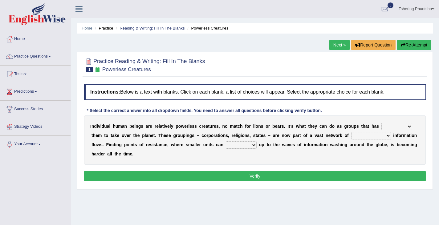
click at [411, 128] on select "enabled contended embodied conjured" at bounding box center [397, 126] width 31 height 7
select select "enabled"
click at [382, 123] on select "enabled contended embodied conjured" at bounding box center [397, 126] width 31 height 7
click at [389, 136] on select "interconnected overlapping fastened exploited" at bounding box center [371, 135] width 40 height 7
select select "interconnected"
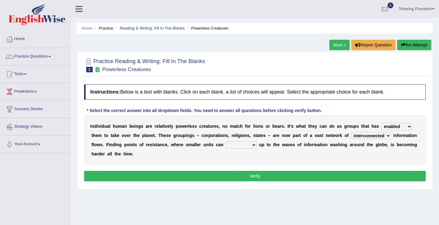
click at [351, 132] on select "interconnected overlapping fastened exploited" at bounding box center [371, 135] width 40 height 7
click at [254, 145] on select "stand raise hail pump" at bounding box center [241, 144] width 31 height 7
select select "stand"
click at [226, 141] on select "stand raise hail pump" at bounding box center [241, 144] width 31 height 7
click at [260, 177] on button "Verify" at bounding box center [255, 176] width 342 height 10
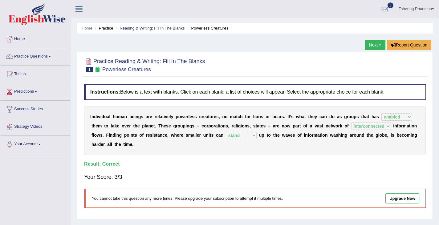
click at [139, 27] on link "Reading & Writing: Fill In The Blanks" at bounding box center [152, 28] width 65 height 5
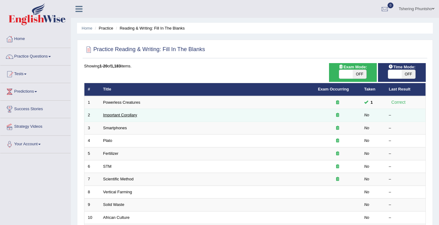
click at [124, 115] on link "Important Corollary" at bounding box center [120, 115] width 34 height 5
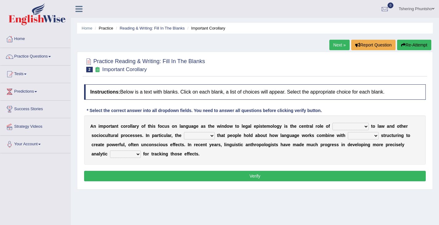
click at [366, 128] on select "discourse epoch dialect acquaintance" at bounding box center [351, 126] width 36 height 7
click at [296, 162] on div "A n i m p o r t a n t c o r o l l a r y o f t h i s f o c u s o n l a n g u a g…" at bounding box center [255, 140] width 342 height 49
click at [212, 137] on select "deviation besmirch consent ideas" at bounding box center [199, 135] width 31 height 7
select select "ideas"
click at [184, 132] on select "deviation besmirch consent ideas" at bounding box center [199, 135] width 31 height 7
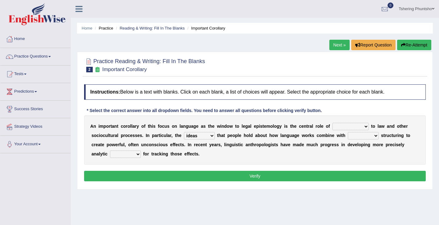
click at [377, 137] on select "mandatory linguistic legitimate customary" at bounding box center [363, 135] width 31 height 7
click at [328, 163] on div "A n i m p o r t a n t c o r o l l a r y o f t h i s f o c u s o n l a n g u a g…" at bounding box center [255, 140] width 342 height 49
click at [358, 125] on select "discourse epoch dialect acquaintance" at bounding box center [351, 126] width 36 height 7
click at [357, 113] on div "Instructions: Below is a text with blanks. Click on each blank, a list of choic…" at bounding box center [255, 133] width 345 height 105
click at [335, 42] on link "Next »" at bounding box center [339, 45] width 20 height 10
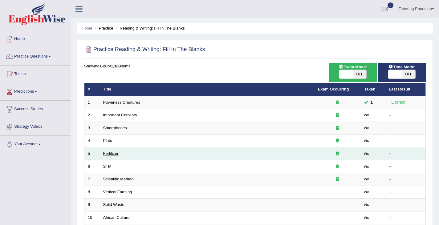
click at [112, 153] on link "Fertilizer" at bounding box center [110, 153] width 15 height 5
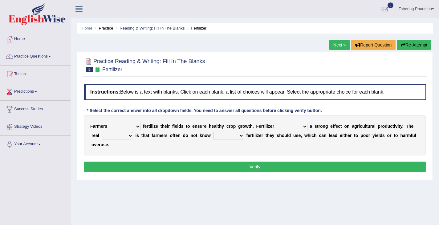
click at [137, 127] on select "must should need can" at bounding box center [125, 126] width 31 height 7
select select "should"
click at [110, 123] on select "must should need can" at bounding box center [125, 126] width 31 height 7
click at [304, 127] on select "has had have having" at bounding box center [292, 126] width 31 height 7
select select "have"
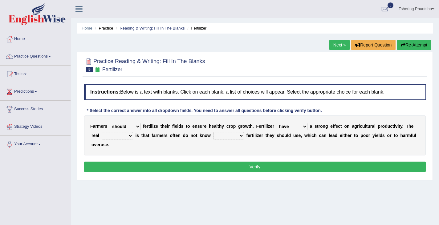
click at [277, 123] on select "has had have having" at bounding box center [292, 126] width 31 height 7
click at [129, 137] on select "problem question conclusion answer" at bounding box center [117, 135] width 31 height 7
select select "problem"
click at [102, 132] on select "problem question conclusion answer" at bounding box center [117, 135] width 31 height 7
click at [240, 137] on select "how much how many however so much" at bounding box center [228, 135] width 31 height 7
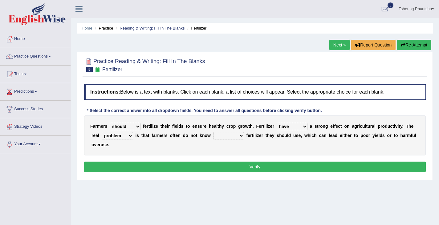
select select "how much"
click at [213, 132] on select "how much how many however so much" at bounding box center [228, 135] width 31 height 7
click at [251, 170] on button "Verify" at bounding box center [255, 167] width 342 height 10
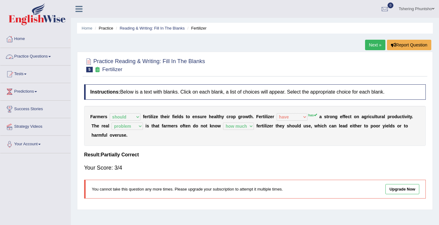
click at [22, 55] on link "Practice Questions" at bounding box center [35, 55] width 70 height 15
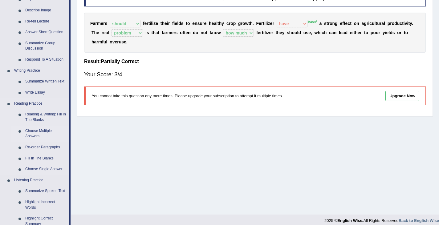
scroll to position [123, 0]
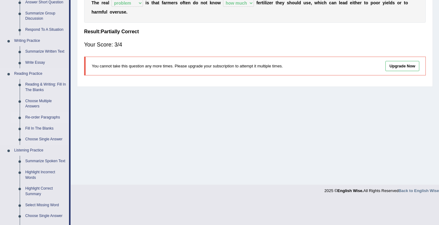
click at [38, 119] on link "Re-order Paragraphs" at bounding box center [45, 117] width 47 height 11
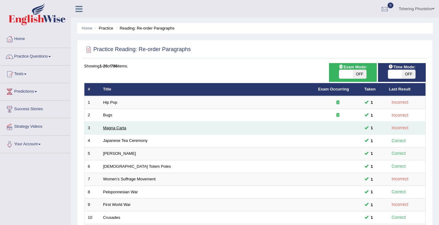
click at [112, 129] on link "Magna Carta" at bounding box center [114, 128] width 23 height 5
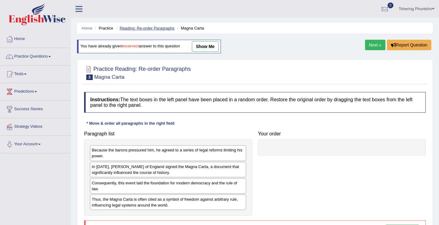
click at [129, 27] on link "Reading: Re-order Paragraphs" at bounding box center [147, 28] width 55 height 5
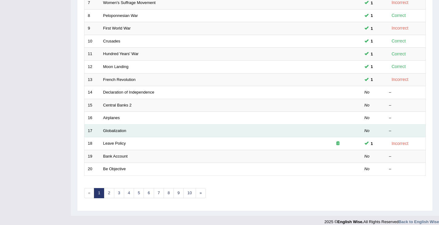
scroll to position [183, 0]
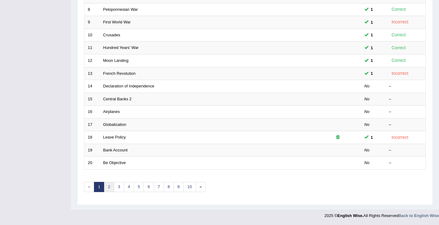
click at [105, 188] on link "2" at bounding box center [109, 187] width 10 height 10
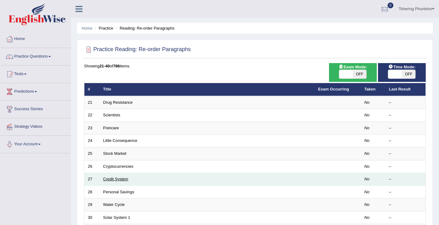
click at [108, 178] on link "Credit System" at bounding box center [115, 179] width 25 height 5
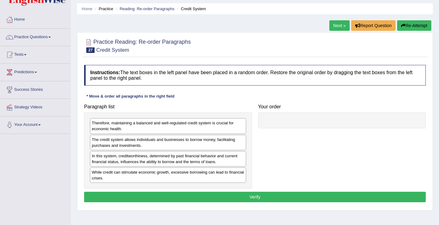
scroll to position [31, 0]
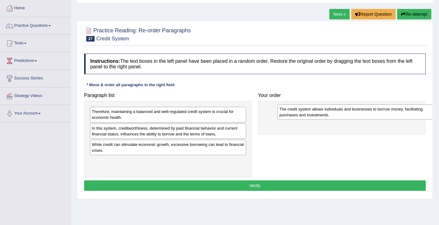
drag, startPoint x: 163, startPoint y: 132, endPoint x: 353, endPoint y: 112, distance: 190.6
click at [351, 113] on div "The credit system allows individuals and businesses to borrow money, facilitati…" at bounding box center [356, 111] width 156 height 15
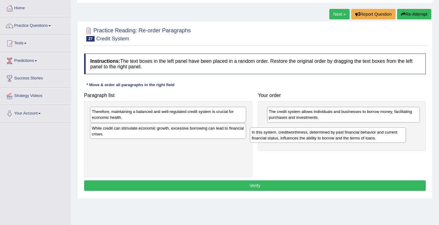
drag, startPoint x: 153, startPoint y: 132, endPoint x: 340, endPoint y: 137, distance: 187.1
click at [340, 137] on div "In this system, creditworthiness, determined by past financial behavior and cur…" at bounding box center [328, 135] width 156 height 15
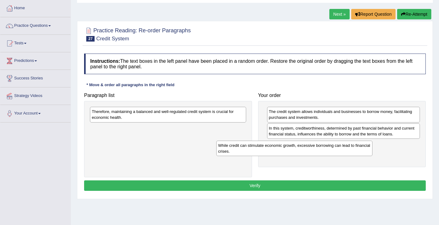
drag, startPoint x: 182, startPoint y: 129, endPoint x: 326, endPoint y: 141, distance: 144.1
click at [326, 141] on div "While credit can stimulate economic growth, excessive borrowing can lead to fin…" at bounding box center [294, 148] width 156 height 15
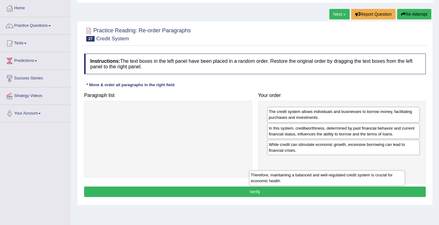
drag, startPoint x: 171, startPoint y: 116, endPoint x: 347, endPoint y: 177, distance: 185.8
click at [347, 177] on div "Therefore, maintaining a balanced and well-regulated credit system is crucial f…" at bounding box center [327, 177] width 156 height 15
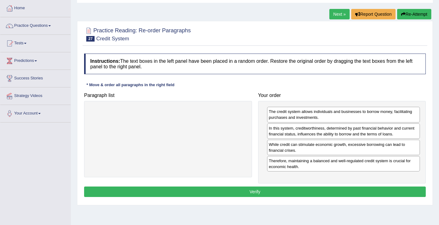
click at [271, 189] on button "Verify" at bounding box center [255, 192] width 342 height 10
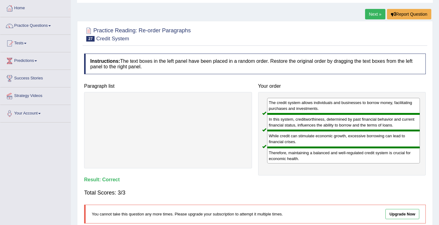
click at [377, 15] on link "Next »" at bounding box center [375, 14] width 20 height 10
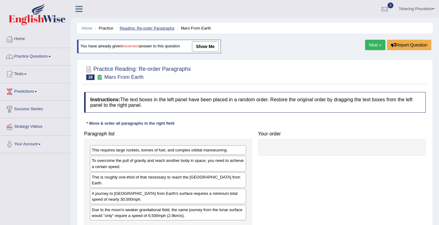
click at [137, 28] on link "Reading: Re-order Paragraphs" at bounding box center [147, 28] width 55 height 5
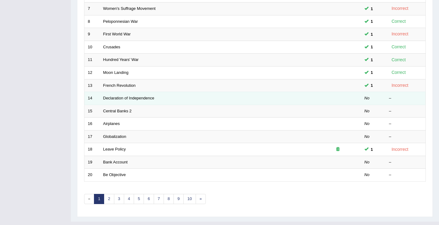
scroll to position [183, 0]
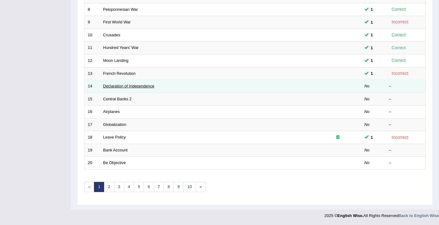
click at [113, 86] on link "Declaration of Independence" at bounding box center [128, 86] width 51 height 5
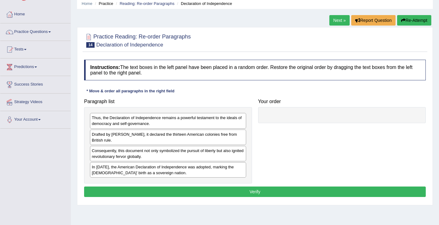
scroll to position [31, 0]
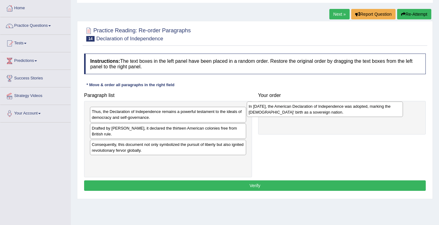
click at [247, 117] on div "In 1776, the American Declaration of Independence was adopted, marking the Unit…" at bounding box center [325, 109] width 156 height 15
drag, startPoint x: 150, startPoint y: 165, endPoint x: 326, endPoint y: 109, distance: 184.9
click at [326, 109] on div "In 1776, the American Declaration of Independence was adopted, marking the Unit…" at bounding box center [344, 107] width 156 height 15
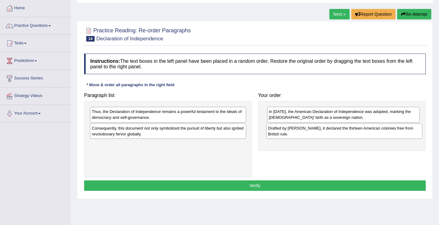
drag, startPoint x: 121, startPoint y: 131, endPoint x: 297, endPoint y: 131, distance: 176.3
click at [297, 131] on div "Drafted by Thomas Jefferson, it declared the thirteen American colonies free fr…" at bounding box center [344, 131] width 156 height 15
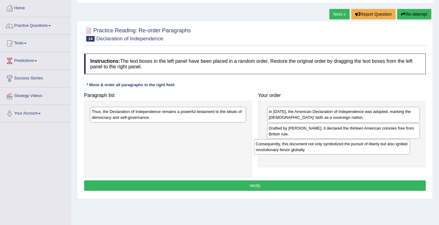
drag, startPoint x: 131, startPoint y: 133, endPoint x: 295, endPoint y: 149, distance: 164.7
click at [295, 149] on div "Consequently, this document not only symbolized the pursuit of liberty but also…" at bounding box center [332, 146] width 156 height 15
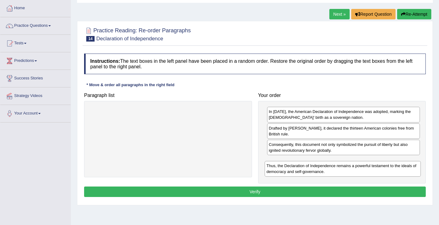
drag, startPoint x: 151, startPoint y: 115, endPoint x: 326, endPoint y: 169, distance: 183.3
click at [326, 169] on div "Thus, the Declaration of Independence remains a powerful testament to the ideal…" at bounding box center [343, 168] width 156 height 15
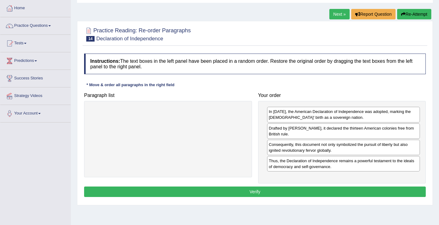
click at [252, 194] on button "Verify" at bounding box center [255, 192] width 342 height 10
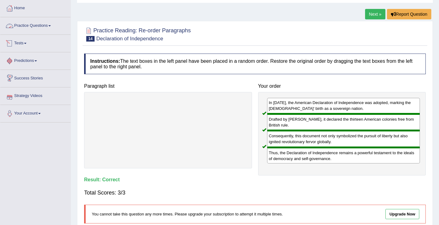
click at [31, 23] on link "Practice Questions" at bounding box center [35, 24] width 70 height 15
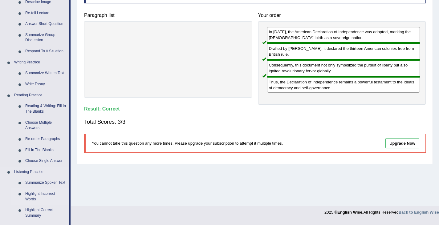
scroll to position [123, 0]
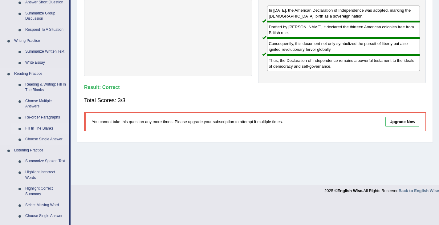
click at [30, 127] on link "Fill In The Blanks" at bounding box center [45, 128] width 47 height 11
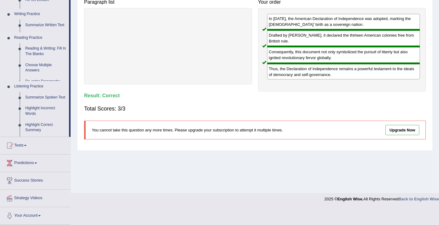
scroll to position [98, 0]
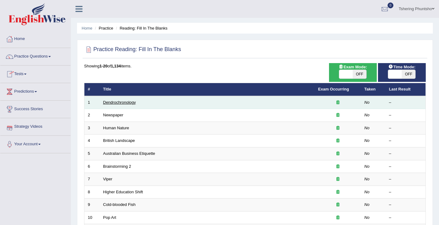
click at [115, 102] on link "Dendrochronology" at bounding box center [119, 102] width 33 height 5
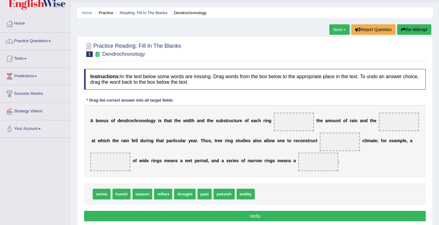
scroll to position [31, 0]
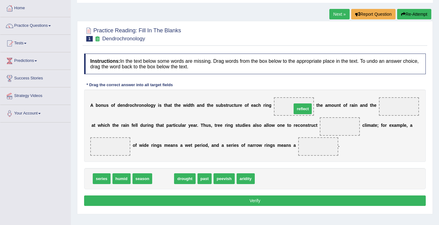
drag, startPoint x: 164, startPoint y: 181, endPoint x: 300, endPoint y: 109, distance: 153.4
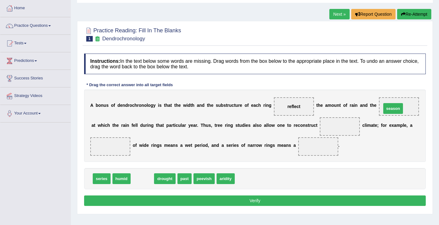
drag, startPoint x: 144, startPoint y: 179, endPoint x: 394, endPoint y: 109, distance: 260.5
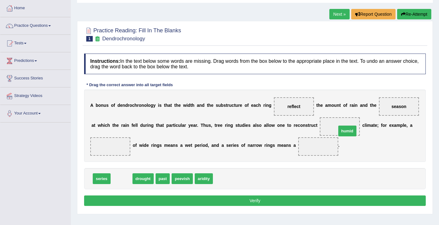
drag, startPoint x: 125, startPoint y: 178, endPoint x: 348, endPoint y: 130, distance: 228.8
drag, startPoint x: 127, startPoint y: 179, endPoint x: 130, endPoint y: 178, distance: 3.4
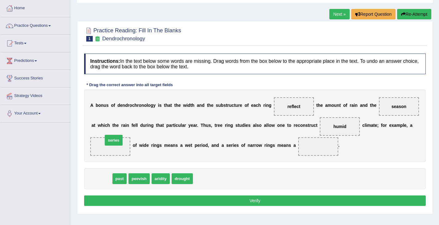
drag, startPoint x: 100, startPoint y: 179, endPoint x: 112, endPoint y: 141, distance: 39.2
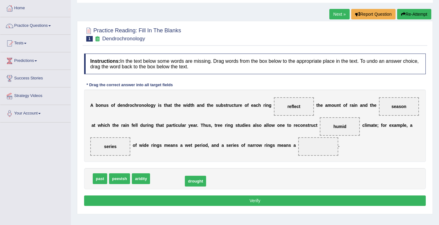
drag, startPoint x: 162, startPoint y: 180, endPoint x: 184, endPoint y: 181, distance: 21.6
drag, startPoint x: 163, startPoint y: 179, endPoint x: 315, endPoint y: 151, distance: 154.5
click at [253, 199] on button "Verify" at bounding box center [255, 201] width 342 height 10
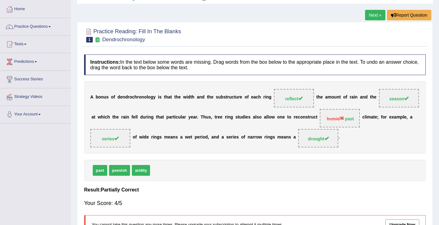
scroll to position [0, 0]
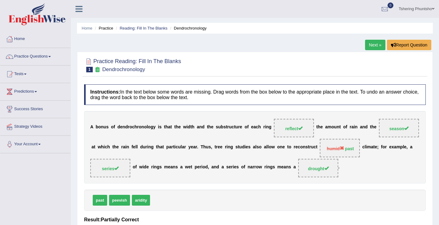
click at [373, 43] on link "Next »" at bounding box center [375, 45] width 20 height 10
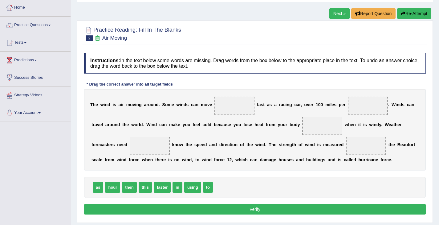
scroll to position [31, 0]
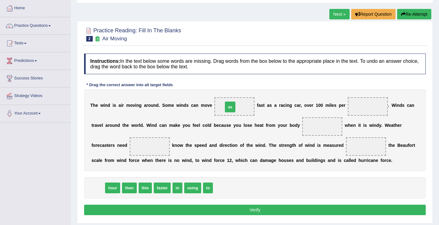
drag, startPoint x: 96, startPoint y: 189, endPoint x: 228, endPoint y: 107, distance: 155.7
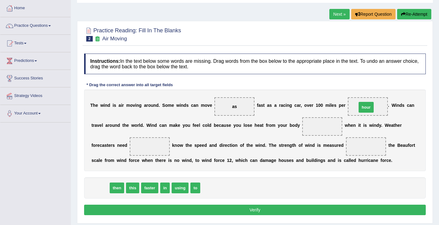
drag, startPoint x: 97, startPoint y: 189, endPoint x: 362, endPoint y: 108, distance: 277.0
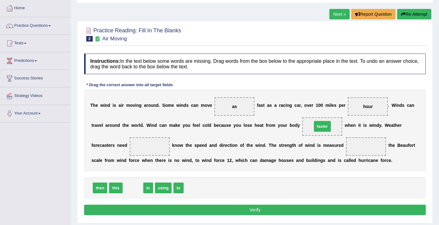
drag, startPoint x: 129, startPoint y: 191, endPoint x: 318, endPoint y: 130, distance: 199.1
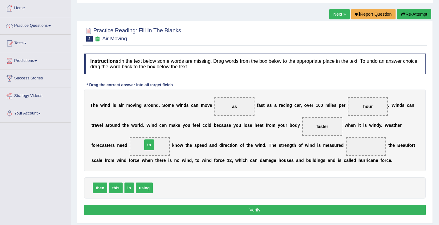
drag, startPoint x: 161, startPoint y: 188, endPoint x: 150, endPoint y: 145, distance: 44.4
drag, startPoint x: 140, startPoint y: 189, endPoint x: 367, endPoint y: 152, distance: 230.1
click at [245, 213] on button "Verify" at bounding box center [255, 210] width 342 height 10
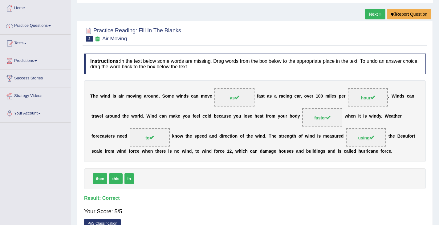
click at [375, 13] on link "Next »" at bounding box center [375, 14] width 20 height 10
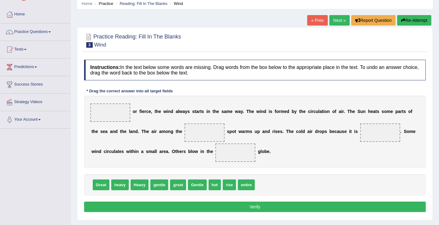
scroll to position [31, 0]
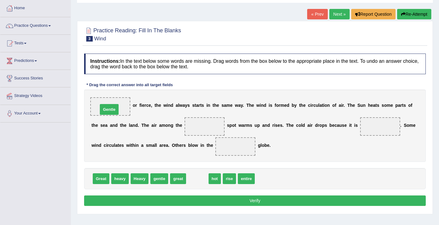
drag, startPoint x: 198, startPoint y: 181, endPoint x: 110, endPoint y: 112, distance: 112.2
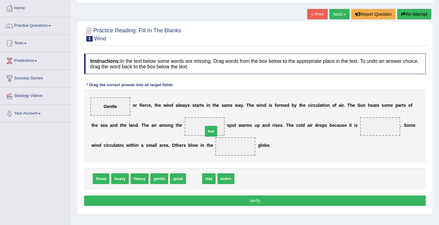
drag, startPoint x: 196, startPoint y: 181, endPoint x: 213, endPoint y: 133, distance: 50.8
drag, startPoint x: 214, startPoint y: 181, endPoint x: 208, endPoint y: 128, distance: 53.4
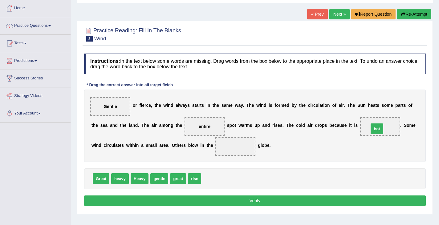
drag, startPoint x: 210, startPoint y: 178, endPoint x: 378, endPoint y: 128, distance: 175.4
drag, startPoint x: 205, startPoint y: 122, endPoint x: 235, endPoint y: 165, distance: 52.2
click at [235, 165] on div "Instructions: In the text below some words are missing. Drag words from the box…" at bounding box center [255, 131] width 345 height 161
drag, startPoint x: 137, startPoint y: 179, endPoint x: 203, endPoint y: 125, distance: 85.5
drag, startPoint x: 193, startPoint y: 178, endPoint x: 239, endPoint y: 152, distance: 53.1
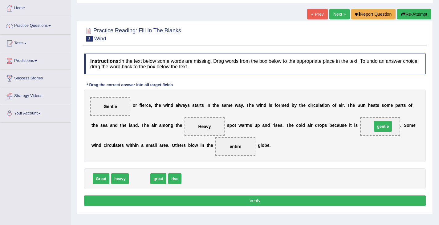
drag, startPoint x: 141, startPoint y: 180, endPoint x: 385, endPoint y: 127, distance: 249.1
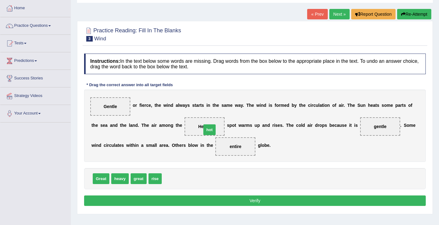
drag, startPoint x: 172, startPoint y: 177, endPoint x: 209, endPoint y: 129, distance: 60.8
click at [258, 201] on button "Verify" at bounding box center [255, 201] width 342 height 10
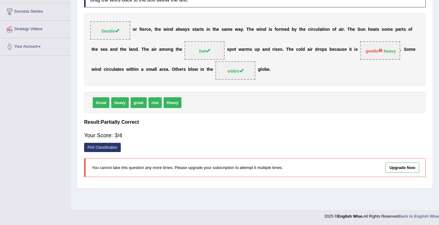
scroll to position [0, 0]
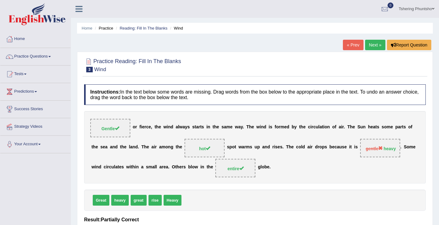
click at [370, 44] on link "Next »" at bounding box center [375, 45] width 20 height 10
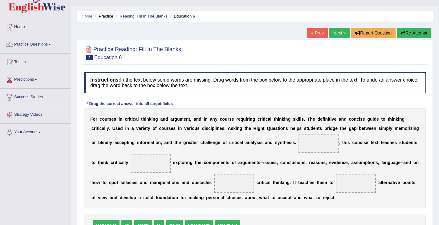
scroll to position [31, 0]
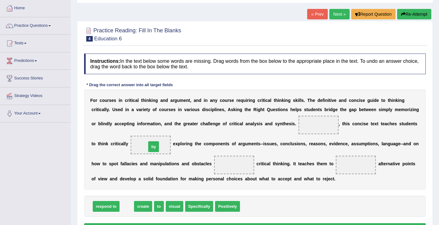
drag, startPoint x: 132, startPoint y: 199, endPoint x: 155, endPoint y: 148, distance: 55.9
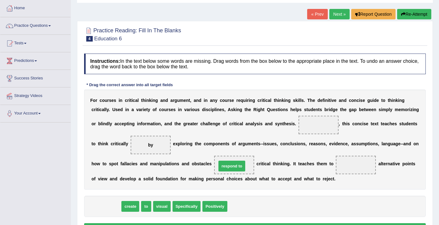
drag, startPoint x: 104, startPoint y: 207, endPoint x: 230, endPoint y: 167, distance: 132.1
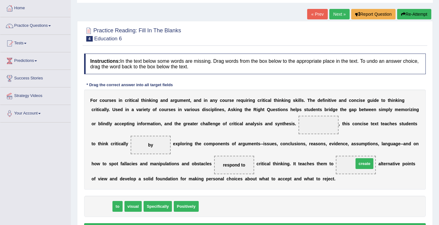
drag, startPoint x: 98, startPoint y: 205, endPoint x: 360, endPoint y: 162, distance: 265.1
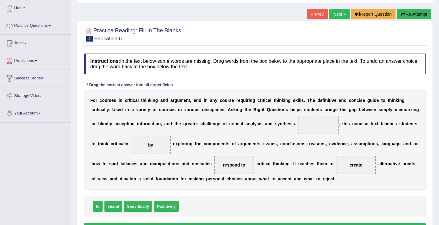
drag, startPoint x: 96, startPoint y: 212, endPoint x: 127, endPoint y: 200, distance: 33.1
click at [172, 192] on div "Instructions: In the text below some words are missing. Drag words from the box…" at bounding box center [255, 145] width 345 height 188
drag, startPoint x: 99, startPoint y: 205, endPoint x: 313, endPoint y: 123, distance: 229.5
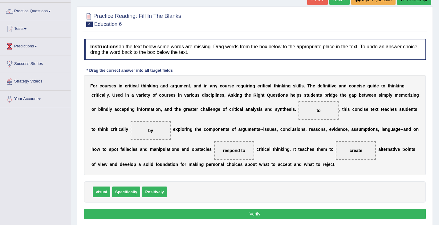
scroll to position [62, 0]
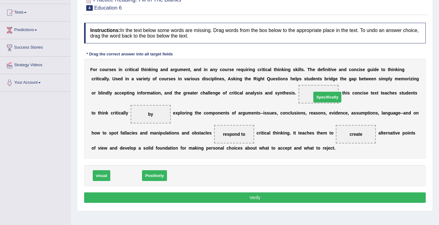
drag, startPoint x: 138, startPoint y: 174, endPoint x: 326, endPoint y: 98, distance: 202.5
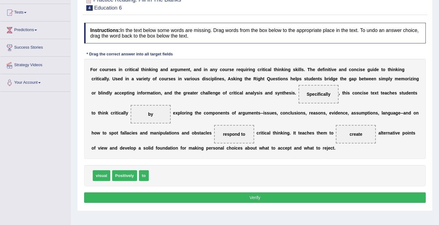
click at [255, 198] on button "Verify" at bounding box center [255, 198] width 342 height 10
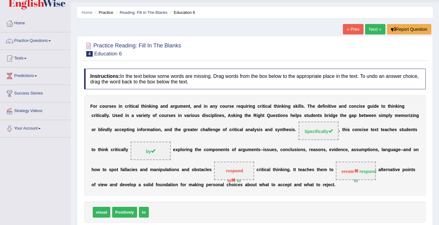
scroll to position [0, 0]
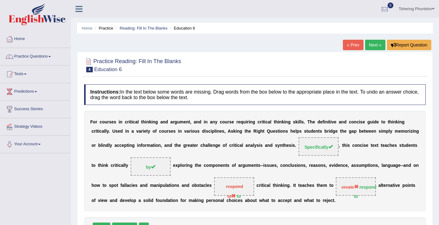
click at [377, 48] on link "Next »" at bounding box center [375, 45] width 20 height 10
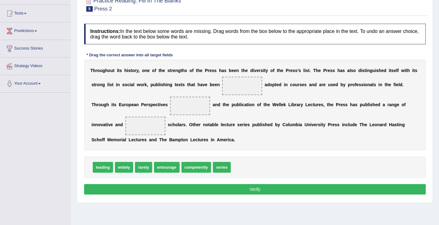
scroll to position [62, 0]
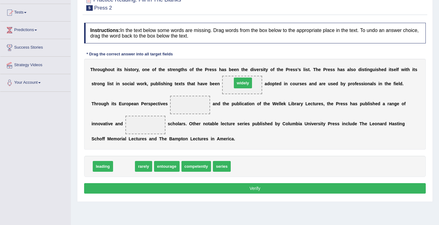
drag, startPoint x: 125, startPoint y: 168, endPoint x: 244, endPoint y: 85, distance: 144.4
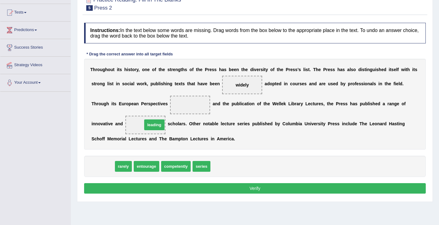
drag, startPoint x: 101, startPoint y: 170, endPoint x: 152, endPoint y: 129, distance: 65.6
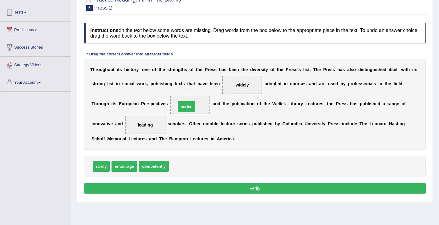
drag, startPoint x: 182, startPoint y: 168, endPoint x: 190, endPoint y: 107, distance: 61.2
click at [257, 192] on button "Verify" at bounding box center [255, 188] width 342 height 10
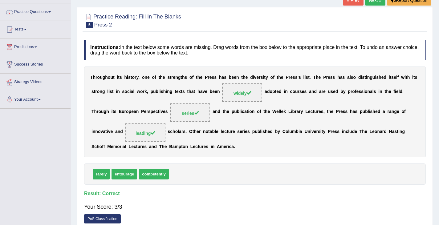
scroll to position [38, 0]
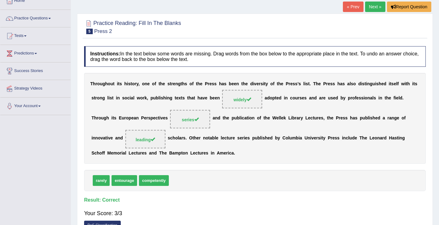
click at [377, 6] on link "Next »" at bounding box center [375, 7] width 20 height 10
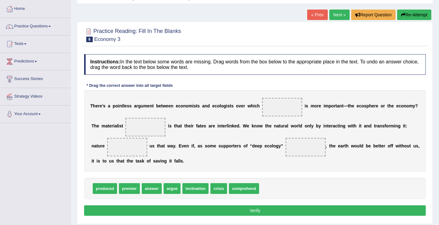
scroll to position [31, 0]
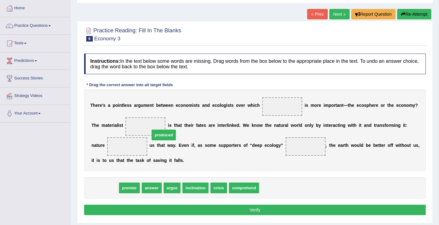
drag, startPoint x: 103, startPoint y: 192, endPoint x: 154, endPoint y: 130, distance: 79.9
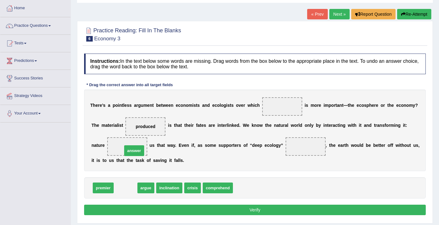
drag, startPoint x: 125, startPoint y: 189, endPoint x: 134, endPoint y: 151, distance: 38.3
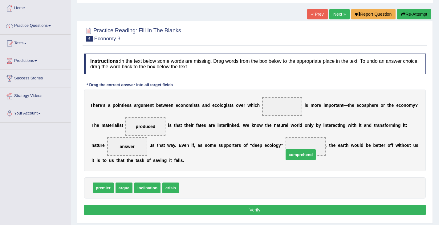
drag, startPoint x: 194, startPoint y: 190, endPoint x: 300, endPoint y: 155, distance: 111.3
click at [218, 210] on button "Verify" at bounding box center [255, 210] width 342 height 10
drag, startPoint x: 167, startPoint y: 188, endPoint x: 127, endPoint y: 146, distance: 58.4
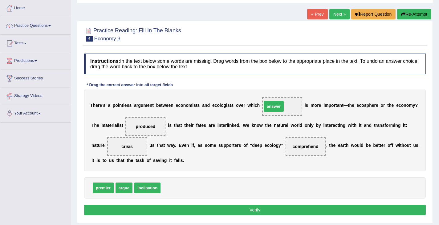
drag, startPoint x: 168, startPoint y: 188, endPoint x: 268, endPoint y: 107, distance: 128.9
drag, startPoint x: 126, startPoint y: 190, endPoint x: 135, endPoint y: 149, distance: 41.7
click at [218, 211] on button "Verify" at bounding box center [255, 210] width 342 height 10
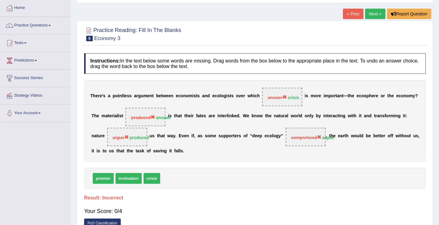
drag, startPoint x: 0, startPoint y: 24, endPoint x: 0, endPoint y: 125, distance: 100.5
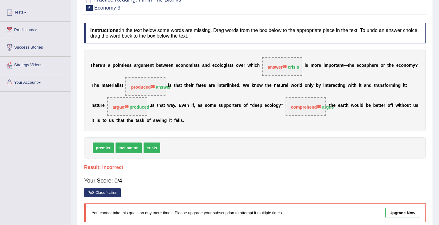
scroll to position [0, 0]
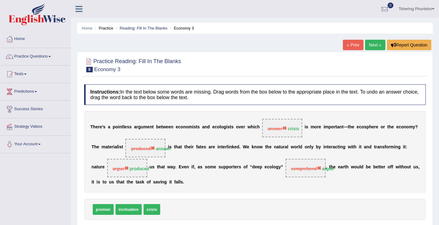
click at [378, 43] on link "Next »" at bounding box center [375, 45] width 20 height 10
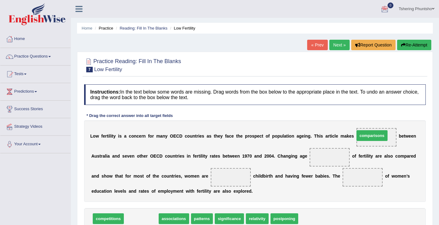
drag, startPoint x: 143, startPoint y: 217, endPoint x: 374, endPoint y: 134, distance: 245.4
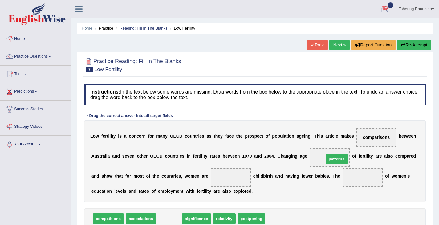
drag, startPoint x: 166, startPoint y: 219, endPoint x: 334, endPoint y: 159, distance: 178.0
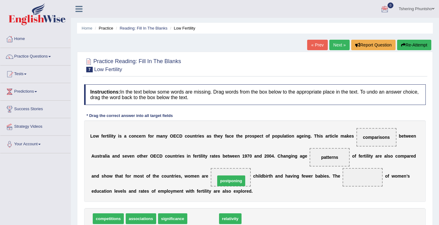
drag, startPoint x: 193, startPoint y: 219, endPoint x: 221, endPoint y: 181, distance: 47.2
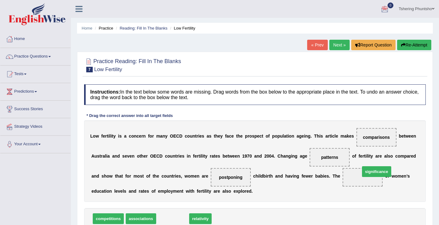
drag, startPoint x: 171, startPoint y: 217, endPoint x: 374, endPoint y: 170, distance: 208.4
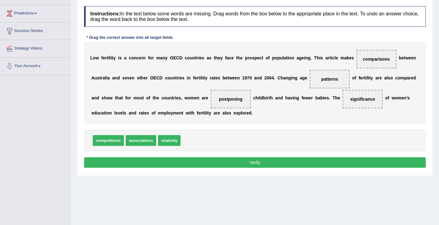
scroll to position [92, 0]
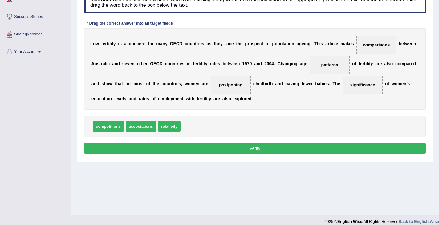
click at [257, 148] on button "Verify" at bounding box center [255, 148] width 342 height 10
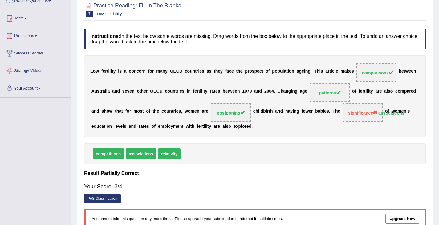
scroll to position [0, 0]
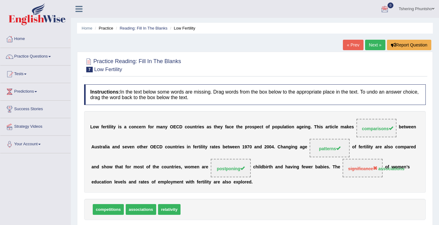
click at [370, 44] on link "Next »" at bounding box center [375, 45] width 20 height 10
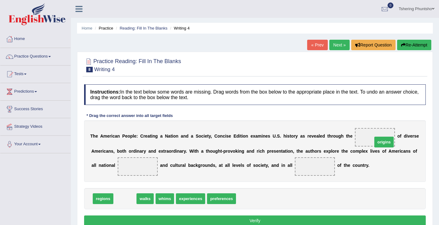
drag, startPoint x: 125, startPoint y: 199, endPoint x: 384, endPoint y: 143, distance: 264.4
drag, startPoint x: 123, startPoint y: 200, endPoint x: 372, endPoint y: 138, distance: 256.6
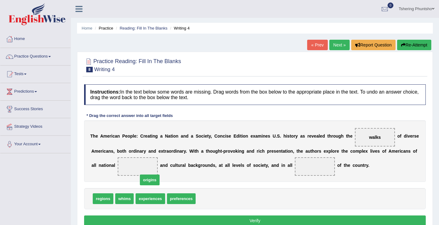
drag, startPoint x: 210, startPoint y: 199, endPoint x: 146, endPoint y: 174, distance: 69.0
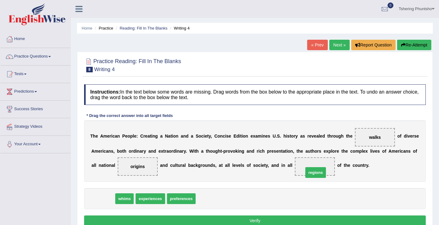
drag, startPoint x: 104, startPoint y: 198, endPoint x: 312, endPoint y: 172, distance: 210.0
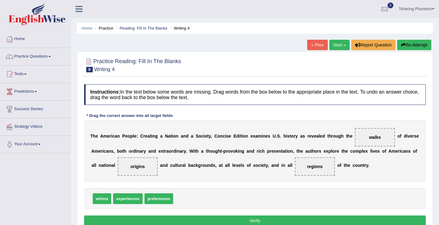
click at [275, 222] on button "Verify" at bounding box center [255, 221] width 342 height 10
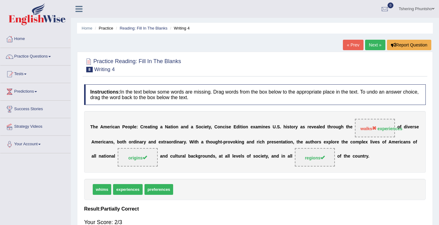
click at [367, 47] on link "Next »" at bounding box center [375, 45] width 20 height 10
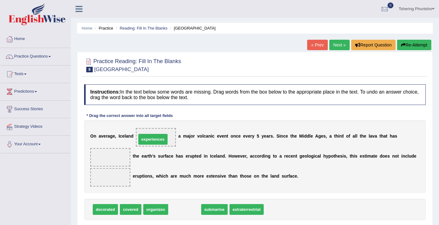
drag, startPoint x: 196, startPoint y: 208, endPoint x: 164, endPoint y: 137, distance: 77.1
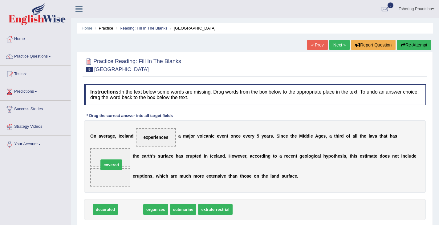
drag, startPoint x: 134, startPoint y: 211, endPoint x: 114, endPoint y: 165, distance: 50.5
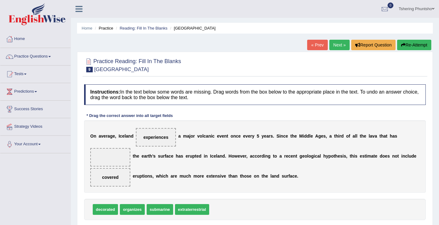
drag, startPoint x: 115, startPoint y: 180, endPoint x: 102, endPoint y: 159, distance: 24.8
click at [102, 159] on div "O n a v e r a g e , I c e l a n d experiences a m a j o r v o l c a n i c e v e…" at bounding box center [255, 157] width 342 height 72
drag, startPoint x: 153, startPoint y: 210, endPoint x: 109, endPoint y: 182, distance: 52.0
drag, startPoint x: 133, startPoint y: 211, endPoint x: 138, endPoint y: 210, distance: 5.2
drag, startPoint x: 172, startPoint y: 199, endPoint x: 109, endPoint y: 154, distance: 77.6
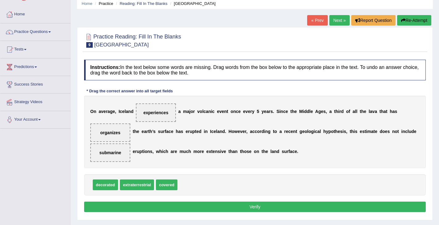
scroll to position [62, 0]
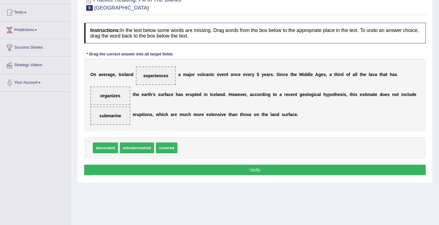
click at [219, 169] on button "Verify" at bounding box center [255, 170] width 342 height 10
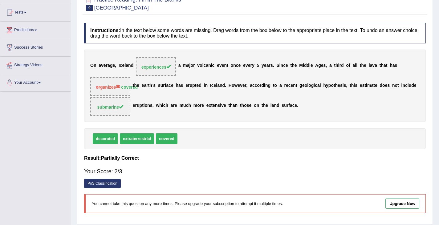
scroll to position [0, 0]
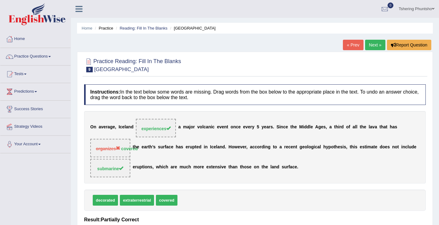
click at [369, 41] on link "Next »" at bounding box center [375, 45] width 20 height 10
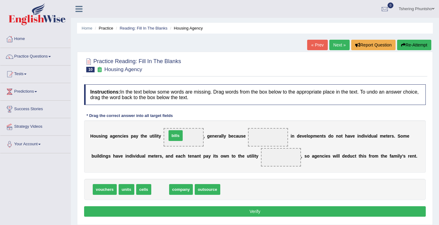
drag, startPoint x: 157, startPoint y: 191, endPoint x: 172, endPoint y: 138, distance: 55.4
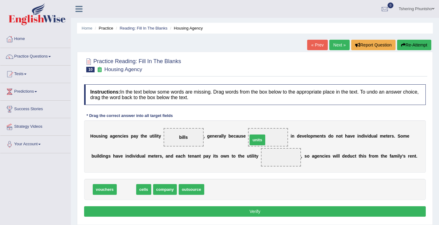
drag, startPoint x: 124, startPoint y: 190, endPoint x: 255, endPoint y: 141, distance: 140.1
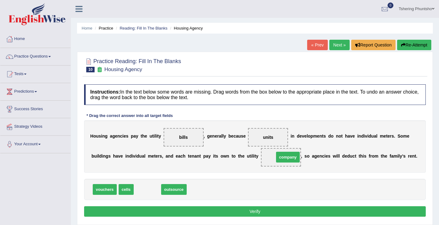
drag, startPoint x: 149, startPoint y: 192, endPoint x: 289, endPoint y: 160, distance: 144.2
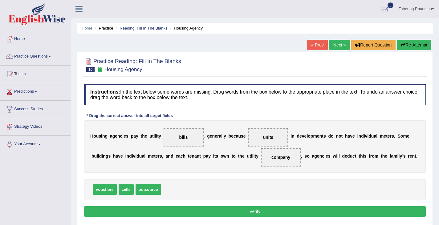
click at [251, 212] on button "Verify" at bounding box center [255, 211] width 342 height 10
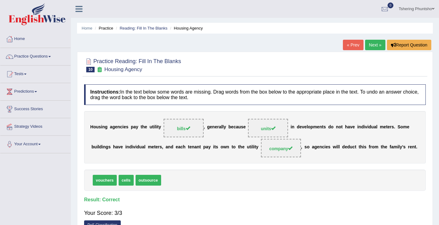
click at [372, 48] on link "Next »" at bounding box center [375, 45] width 20 height 10
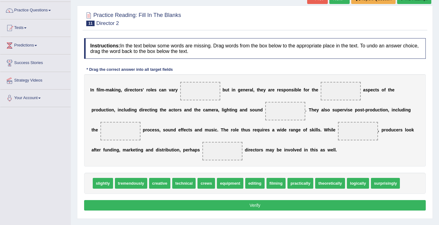
scroll to position [62, 0]
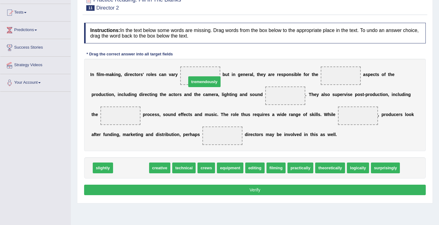
drag, startPoint x: 131, startPoint y: 170, endPoint x: 205, endPoint y: 84, distance: 113.3
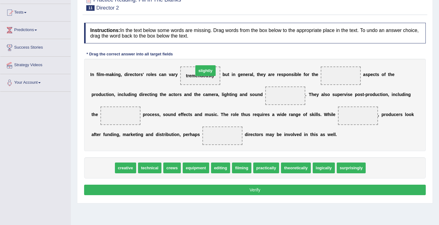
drag, startPoint x: 106, startPoint y: 171, endPoint x: 209, endPoint y: 76, distance: 139.6
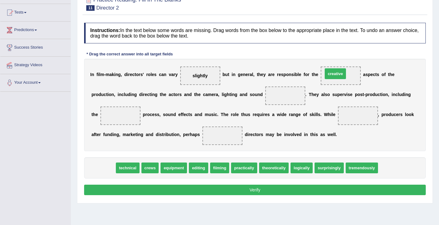
drag, startPoint x: 100, startPoint y: 173, endPoint x: 332, endPoint y: 79, distance: 250.4
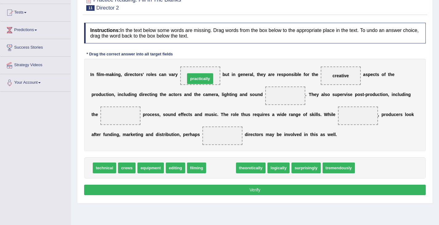
drag, startPoint x: 218, startPoint y: 168, endPoint x: 197, endPoint y: 79, distance: 91.8
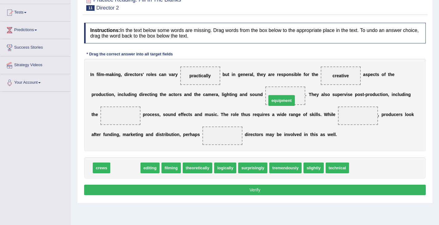
drag, startPoint x: 120, startPoint y: 170, endPoint x: 273, endPoint y: 101, distance: 168.2
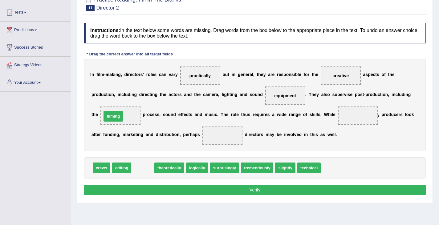
drag, startPoint x: 144, startPoint y: 168, endPoint x: 114, endPoint y: 117, distance: 59.2
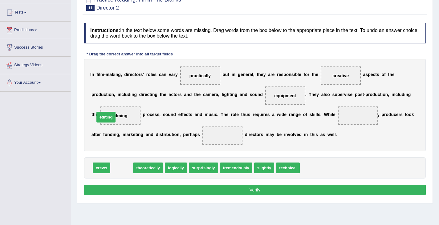
drag, startPoint x: 117, startPoint y: 168, endPoint x: 101, endPoint y: 117, distance: 52.8
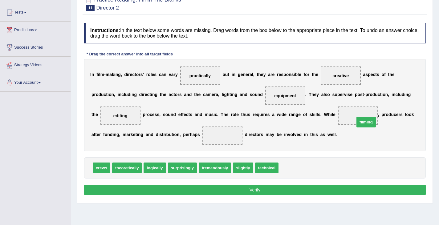
drag, startPoint x: 281, startPoint y: 169, endPoint x: 356, endPoint y: 122, distance: 88.3
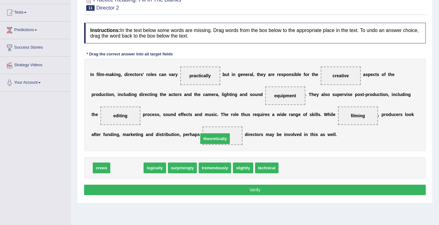
drag, startPoint x: 133, startPoint y: 170, endPoint x: 221, endPoint y: 142, distance: 92.1
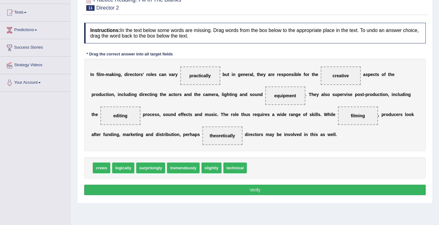
click at [217, 193] on button "Verify" at bounding box center [255, 190] width 342 height 10
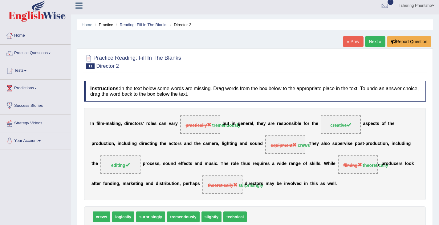
scroll to position [0, 0]
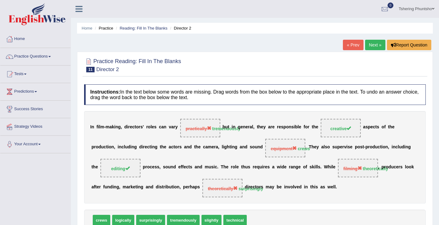
click at [374, 45] on link "Next »" at bounding box center [375, 45] width 20 height 10
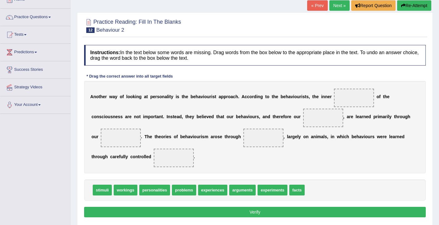
scroll to position [62, 0]
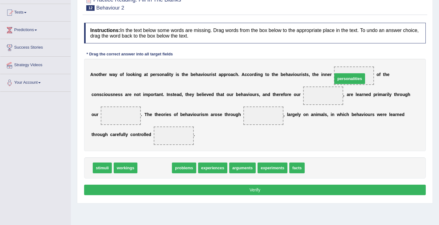
drag, startPoint x: 158, startPoint y: 169, endPoint x: 353, endPoint y: 80, distance: 213.9
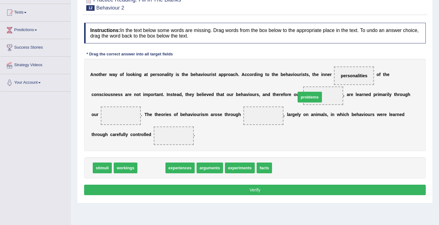
drag, startPoint x: 152, startPoint y: 169, endPoint x: 310, endPoint y: 98, distance: 173.6
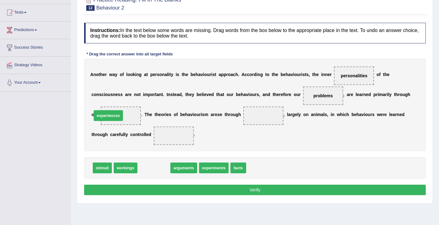
drag, startPoint x: 146, startPoint y: 170, endPoint x: 101, endPoint y: 117, distance: 69.5
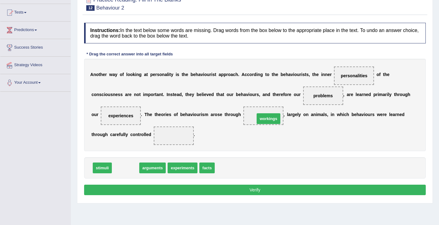
drag, startPoint x: 128, startPoint y: 170, endPoint x: 271, endPoint y: 121, distance: 150.8
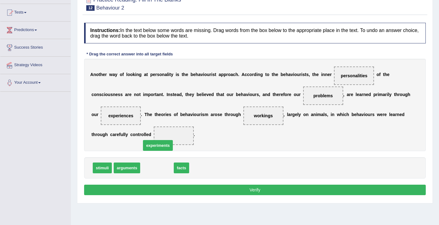
drag, startPoint x: 164, startPoint y: 168, endPoint x: 165, endPoint y: 145, distance: 22.5
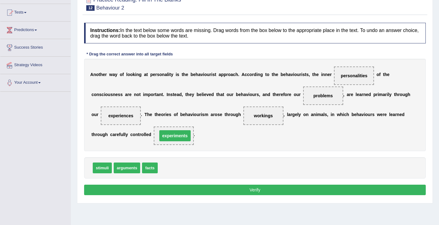
click at [165, 143] on span "experiments" at bounding box center [174, 136] width 40 height 18
click at [224, 190] on button "Verify" at bounding box center [255, 190] width 342 height 10
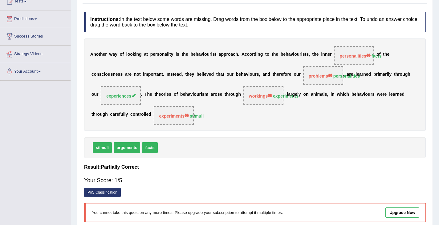
scroll to position [0, 0]
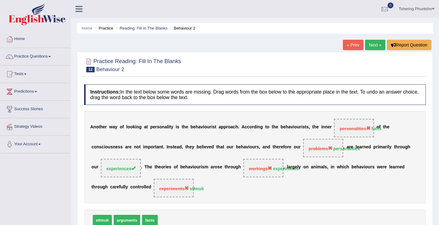
click at [374, 44] on link "Next »" at bounding box center [375, 45] width 20 height 10
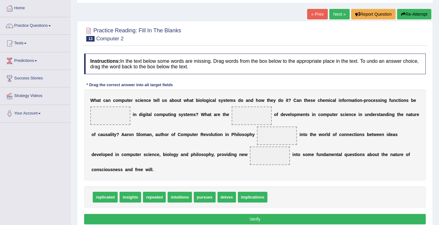
scroll to position [62, 0]
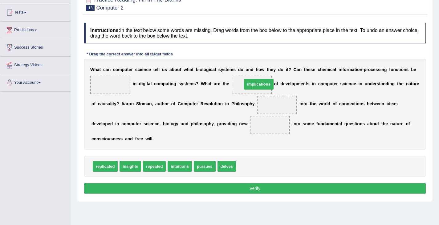
drag, startPoint x: 249, startPoint y: 168, endPoint x: 255, endPoint y: 85, distance: 82.8
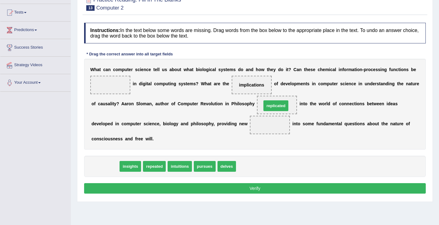
drag, startPoint x: 100, startPoint y: 167, endPoint x: 271, endPoint y: 106, distance: 181.3
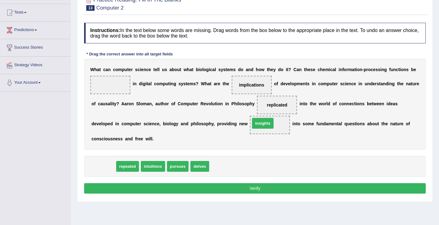
drag, startPoint x: 120, startPoint y: 163, endPoint x: 260, endPoint y: 123, distance: 145.8
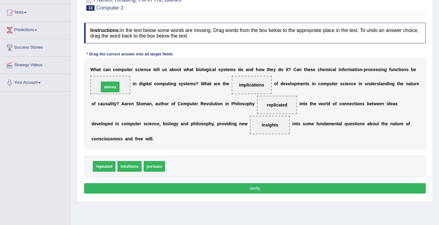
drag, startPoint x: 173, startPoint y: 166, endPoint x: 106, endPoint y: 87, distance: 103.5
drag, startPoint x: 167, startPoint y: 162, endPoint x: 285, endPoint y: 107, distance: 129.9
drag, startPoint x: 156, startPoint y: 166, endPoint x: 108, endPoint y: 84, distance: 95.1
click at [260, 190] on button "Verify" at bounding box center [255, 188] width 342 height 10
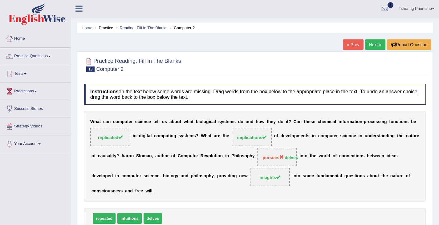
scroll to position [0, 0]
click at [373, 46] on link "Next »" at bounding box center [375, 45] width 20 height 10
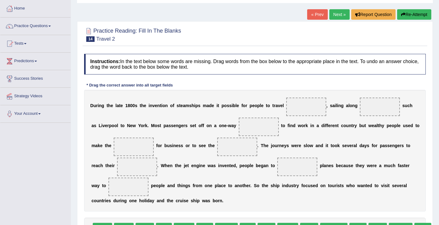
scroll to position [62, 0]
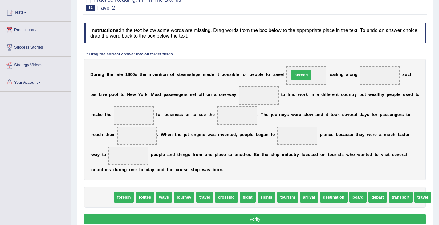
drag, startPoint x: 108, startPoint y: 199, endPoint x: 306, endPoint y: 77, distance: 233.4
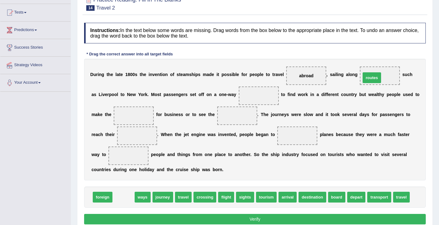
drag, startPoint x: 123, startPoint y: 200, endPoint x: 371, endPoint y: 83, distance: 274.3
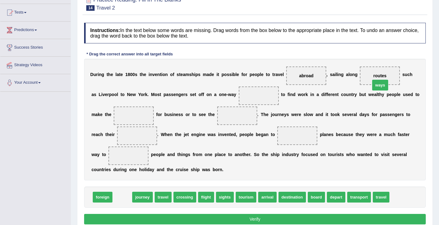
drag, startPoint x: 123, startPoint y: 196, endPoint x: 381, endPoint y: 84, distance: 281.3
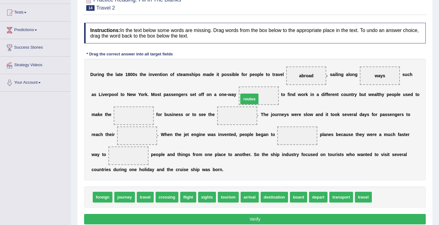
drag, startPoint x: 383, startPoint y: 199, endPoint x: 250, endPoint y: 100, distance: 165.8
drag, startPoint x: 358, startPoint y: 200, endPoint x: 134, endPoint y: 121, distance: 237.0
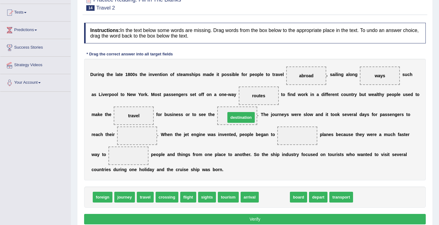
drag, startPoint x: 267, startPoint y: 196, endPoint x: 234, endPoint y: 117, distance: 86.2
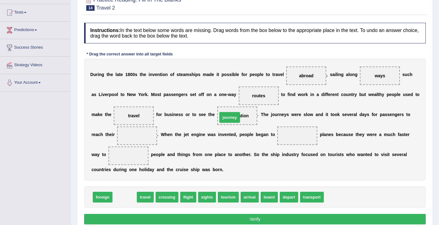
drag, startPoint x: 120, startPoint y: 197, endPoint x: 225, endPoint y: 117, distance: 132.0
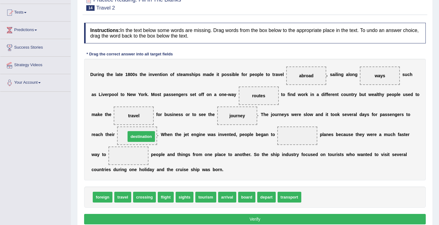
drag, startPoint x: 309, startPoint y: 198, endPoint x: 133, endPoint y: 138, distance: 185.9
drag, startPoint x: 169, startPoint y: 198, endPoint x: 295, endPoint y: 137, distance: 140.6
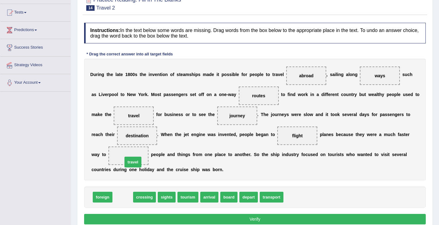
drag, startPoint x: 124, startPoint y: 198, endPoint x: 134, endPoint y: 163, distance: 36.6
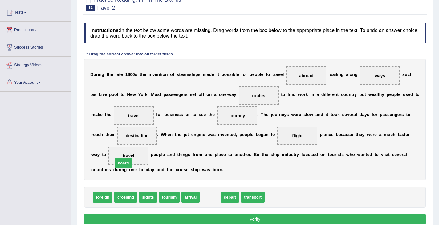
drag, startPoint x: 210, startPoint y: 197, endPoint x: 122, endPoint y: 161, distance: 94.6
drag, startPoint x: 217, startPoint y: 199, endPoint x: 144, endPoint y: 159, distance: 83.9
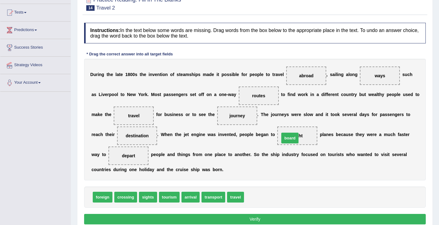
drag, startPoint x: 254, startPoint y: 197, endPoint x: 289, endPoint y: 138, distance: 69.0
drag, startPoint x: 253, startPoint y: 200, endPoint x: 297, endPoint y: 146, distance: 69.2
drag, startPoint x: 255, startPoint y: 196, endPoint x: 127, endPoint y: 157, distance: 134.2
click at [253, 220] on button "Verify" at bounding box center [255, 219] width 342 height 10
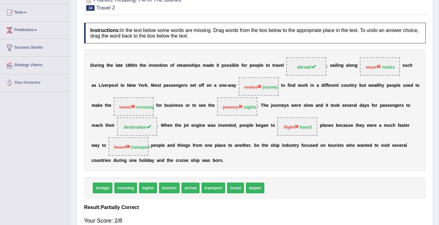
scroll to position [0, 0]
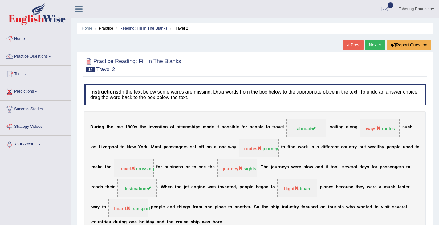
click at [377, 47] on link "Next »" at bounding box center [375, 45] width 20 height 10
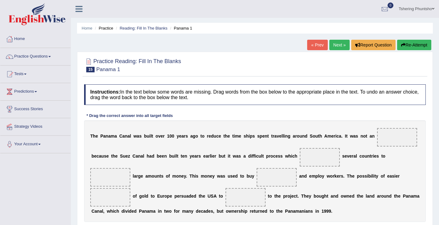
scroll to position [31, 0]
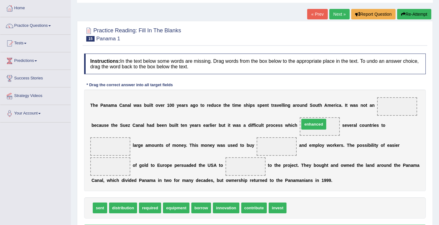
drag, startPoint x: 304, startPoint y: 209, endPoint x: 317, endPoint y: 125, distance: 84.8
drag, startPoint x: 278, startPoint y: 207, endPoint x: 118, endPoint y: 146, distance: 171.1
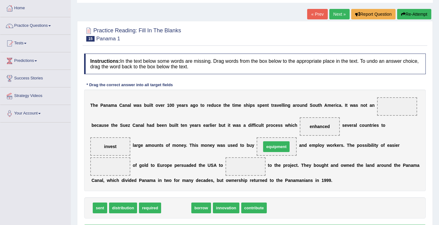
drag, startPoint x: 176, startPoint y: 210, endPoint x: 276, endPoint y: 149, distance: 117.3
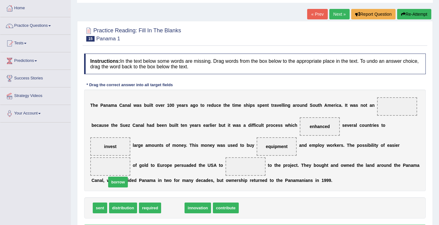
drag, startPoint x: 172, startPoint y: 210, endPoint x: 117, endPoint y: 184, distance: 60.7
click at [117, 184] on span "borrow" at bounding box center [118, 182] width 20 height 11
drag, startPoint x: 175, startPoint y: 208, endPoint x: 110, endPoint y: 170, distance: 75.1
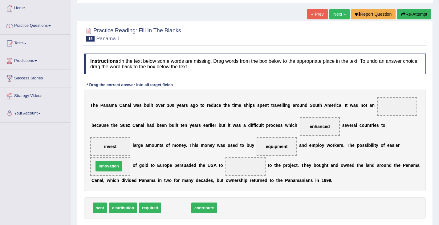
drag, startPoint x: 176, startPoint y: 210, endPoint x: 108, endPoint y: 169, distance: 79.2
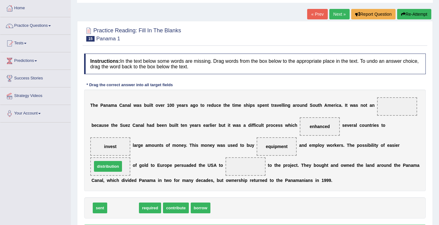
drag, startPoint x: 126, startPoint y: 209, endPoint x: 111, endPoint y: 168, distance: 44.0
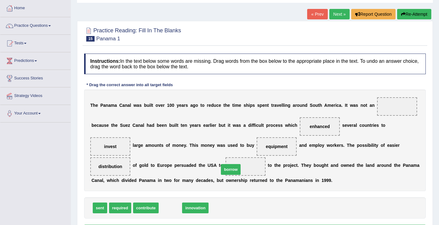
drag, startPoint x: 168, startPoint y: 208, endPoint x: 228, endPoint y: 170, distance: 70.6
drag, startPoint x: 171, startPoint y: 203, endPoint x: 168, endPoint y: 206, distance: 4.6
click at [168, 206] on div "sent required contribute innovation" at bounding box center [255, 208] width 342 height 21
click at [195, 206] on div "sent required contribute innovation" at bounding box center [255, 208] width 342 height 21
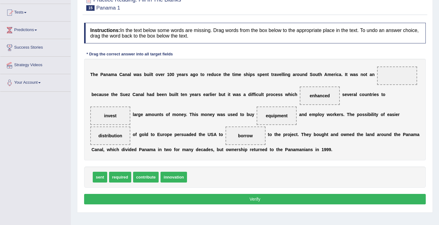
click at [195, 203] on button "Verify" at bounding box center [255, 199] width 342 height 10
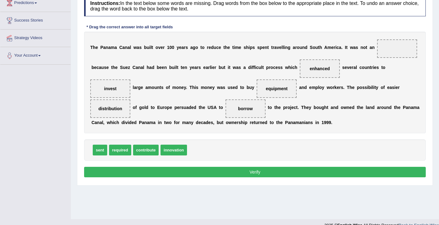
scroll to position [98, 0]
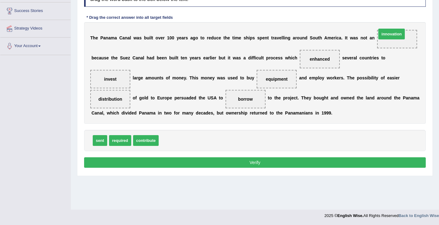
drag, startPoint x: 170, startPoint y: 145, endPoint x: 385, endPoint y: 47, distance: 236.1
drag, startPoint x: 156, startPoint y: 112, endPoint x: 144, endPoint y: 138, distance: 28.0
click at [144, 139] on div "Instructions: In the text below some words are missing. Drag words from the box…" at bounding box center [255, 78] width 345 height 190
click at [205, 162] on button "Verify" at bounding box center [255, 162] width 342 height 10
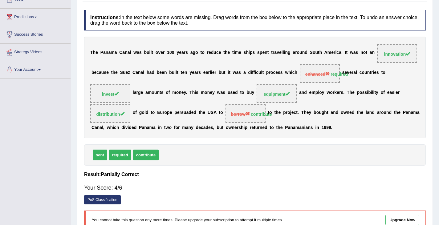
scroll to position [6, 0]
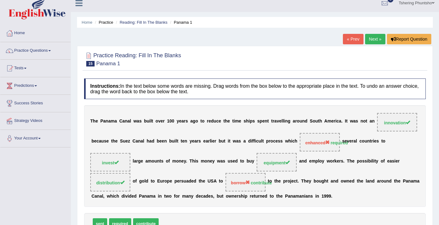
click at [370, 42] on link "Next »" at bounding box center [375, 39] width 20 height 10
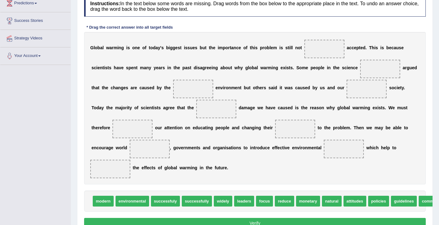
scroll to position [92, 0]
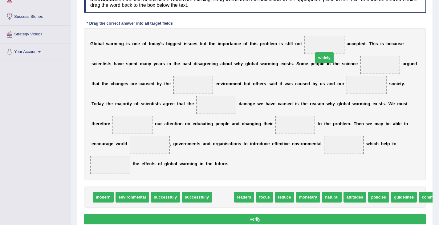
drag, startPoint x: 227, startPoint y: 186, endPoint x: 328, endPoint y: 47, distance: 171.4
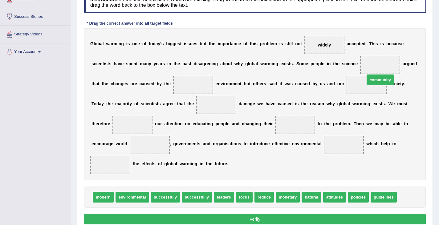
drag, startPoint x: 415, startPoint y: 188, endPoint x: 383, endPoint y: 71, distance: 121.7
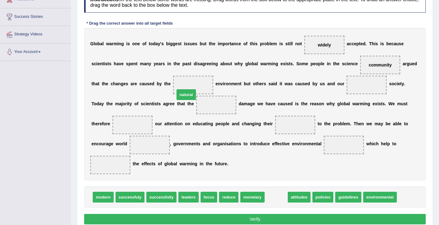
drag, startPoint x: 276, startPoint y: 187, endPoint x: 187, endPoint y: 85, distance: 135.8
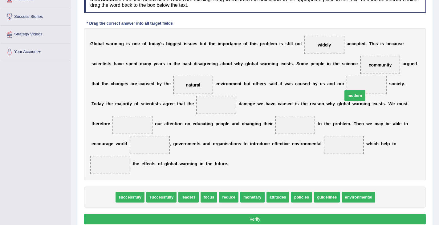
drag, startPoint x: 104, startPoint y: 187, endPoint x: 369, endPoint y: 86, distance: 284.0
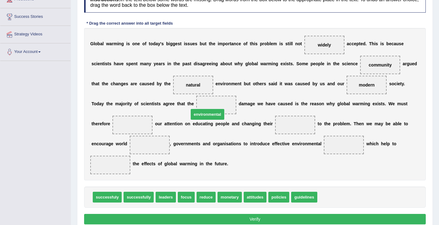
drag, startPoint x: 340, startPoint y: 188, endPoint x: 212, endPoint y: 105, distance: 152.4
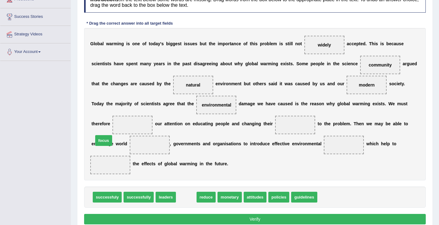
drag, startPoint x: 188, startPoint y: 187, endPoint x: 105, endPoint y: 131, distance: 100.2
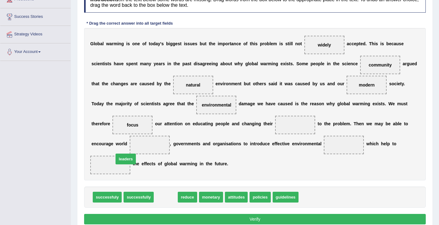
drag, startPoint x: 171, startPoint y: 189, endPoint x: 129, endPoint y: 151, distance: 57.0
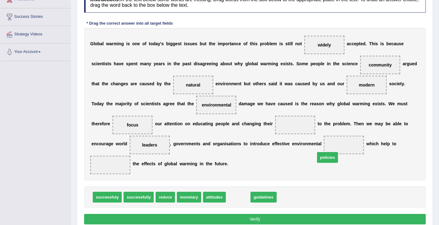
drag, startPoint x: 244, startPoint y: 188, endPoint x: 333, endPoint y: 148, distance: 97.8
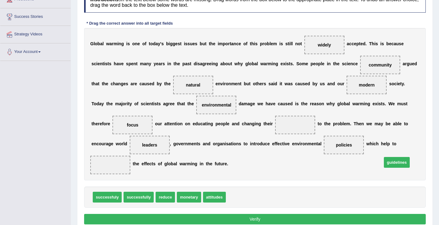
drag, startPoint x: 240, startPoint y: 188, endPoint x: 395, endPoint y: 150, distance: 159.9
drag, startPoint x: 166, startPoint y: 189, endPoint x: 388, endPoint y: 149, distance: 225.3
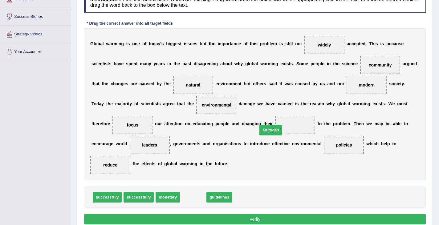
drag, startPoint x: 193, startPoint y: 188, endPoint x: 268, endPoint y: 121, distance: 100.4
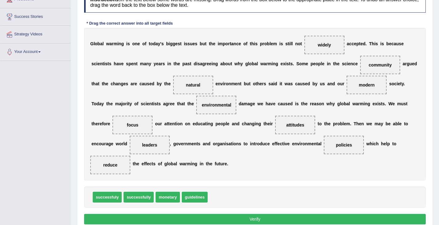
click at [225, 214] on button "Verify" at bounding box center [255, 219] width 342 height 10
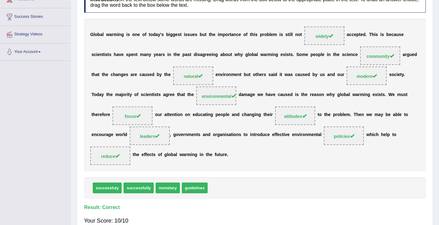
scroll to position [31, 0]
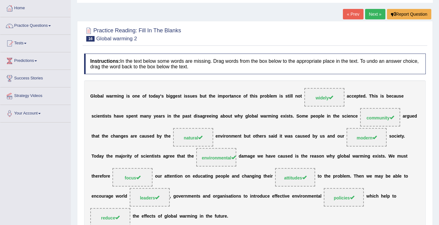
click at [370, 15] on link "Next »" at bounding box center [375, 14] width 20 height 10
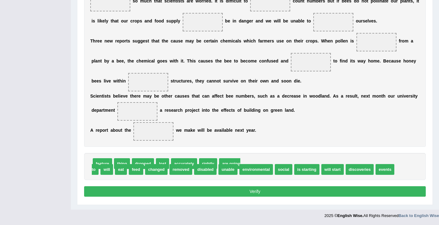
scroll to position [125, 0]
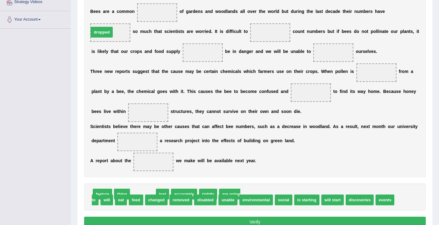
drag, startPoint x: 141, startPoint y: 192, endPoint x: 101, endPoint y: 32, distance: 165.0
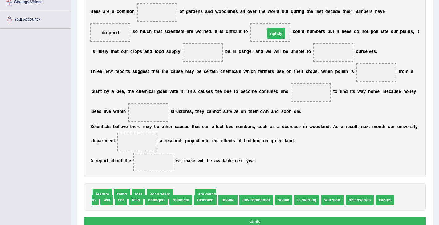
drag, startPoint x: 182, startPoint y: 191, endPoint x: 274, endPoint y: 30, distance: 185.4
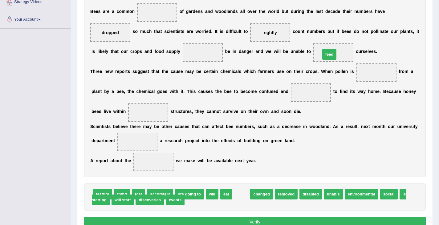
drag, startPoint x: 239, startPoint y: 194, endPoint x: 328, endPoint y: 55, distance: 165.4
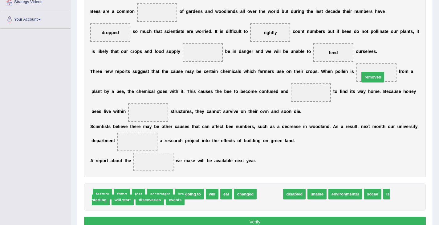
drag, startPoint x: 266, startPoint y: 194, endPoint x: 369, endPoint y: 77, distance: 155.5
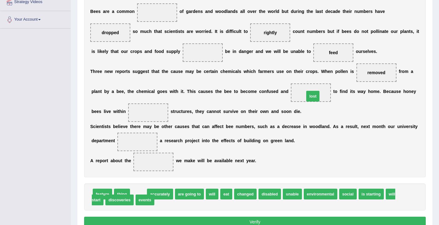
drag, startPoint x: 138, startPoint y: 193, endPoint x: 312, endPoint y: 95, distance: 199.3
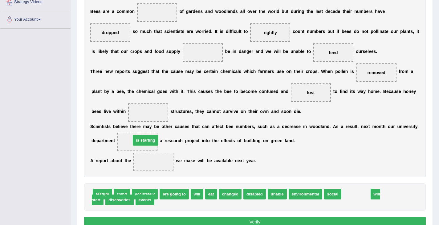
drag, startPoint x: 359, startPoint y: 195, endPoint x: 148, endPoint y: 141, distance: 217.2
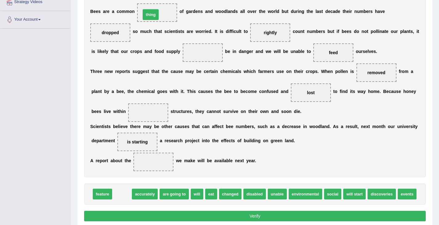
drag, startPoint x: 122, startPoint y: 196, endPoint x: 151, endPoint y: 17, distance: 181.0
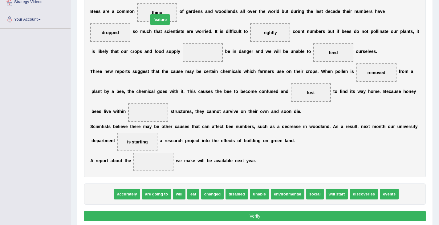
drag, startPoint x: 108, startPoint y: 194, endPoint x: 165, endPoint y: 20, distance: 183.7
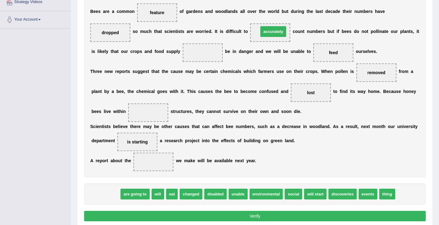
drag, startPoint x: 110, startPoint y: 195, endPoint x: 278, endPoint y: 33, distance: 233.2
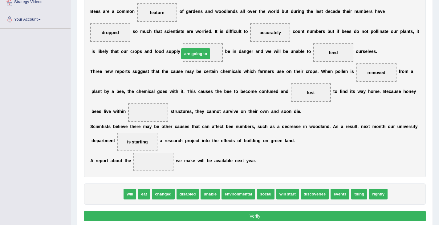
drag, startPoint x: 113, startPoint y: 193, endPoint x: 202, endPoint y: 53, distance: 165.5
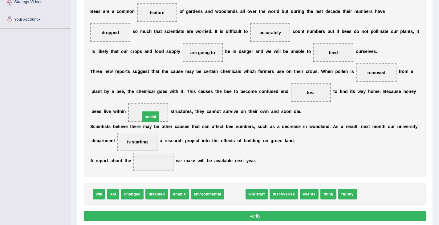
drag, startPoint x: 239, startPoint y: 194, endPoint x: 154, endPoint y: 118, distance: 113.9
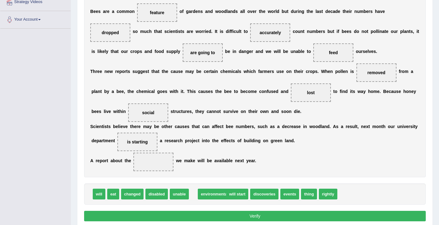
drag, startPoint x: 211, startPoint y: 194, endPoint x: 218, endPoint y: 194, distance: 7.1
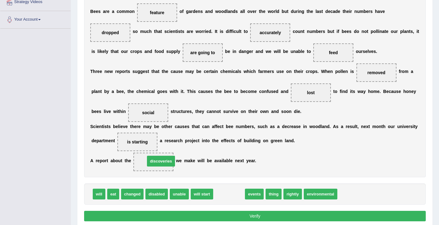
drag, startPoint x: 234, startPoint y: 195, endPoint x: 166, endPoint y: 162, distance: 75.7
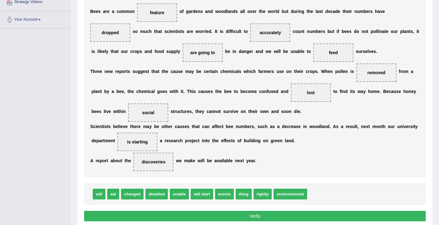
click at [238, 215] on button "Verify" at bounding box center [255, 216] width 342 height 10
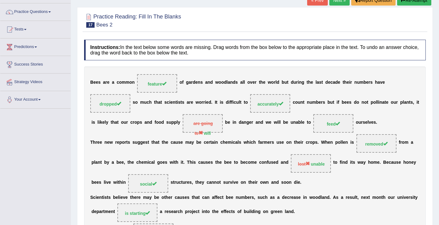
scroll to position [41, 0]
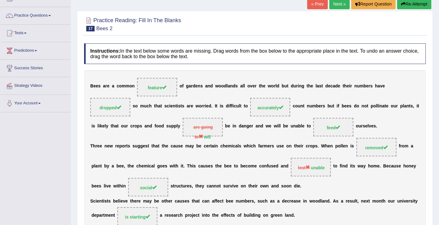
click at [339, 4] on link "Next »" at bounding box center [339, 4] width 20 height 10
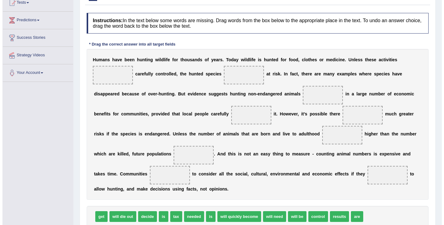
scroll to position [92, 0]
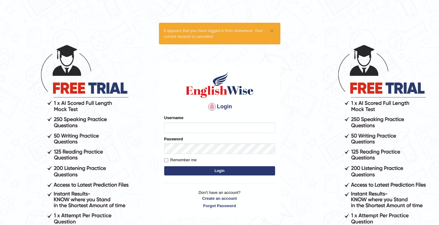
type input "Tshering_Phuntsho2025"
click at [219, 171] on button "Login" at bounding box center [219, 170] width 111 height 9
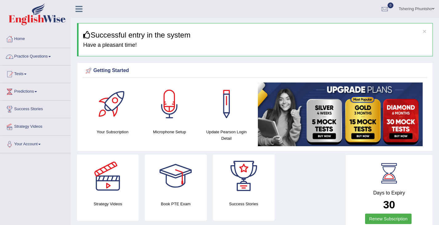
click at [32, 56] on link "Practice Questions" at bounding box center [35, 55] width 70 height 15
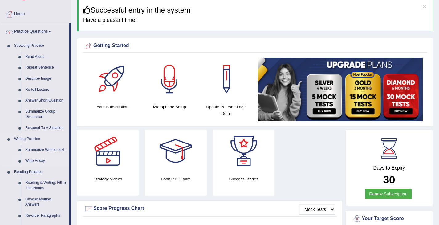
scroll to position [92, 0]
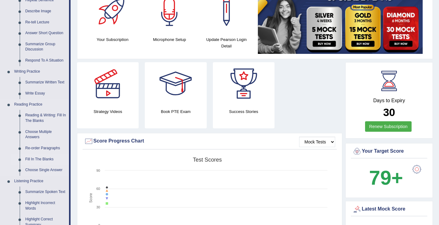
click at [30, 158] on link "Fill In The Blanks" at bounding box center [45, 159] width 47 height 11
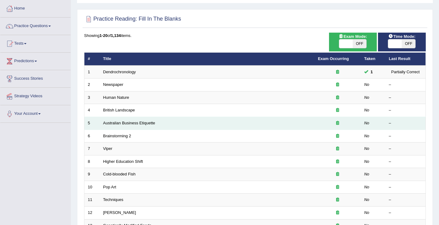
scroll to position [31, 0]
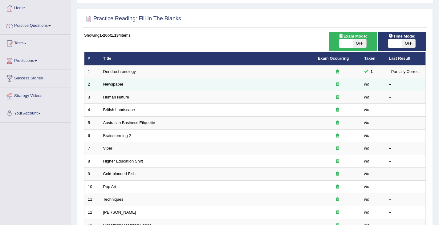
click at [118, 85] on link "Newspaper" at bounding box center [113, 84] width 20 height 5
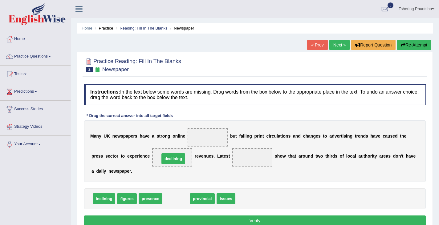
drag, startPoint x: 179, startPoint y: 198, endPoint x: 176, endPoint y: 158, distance: 40.5
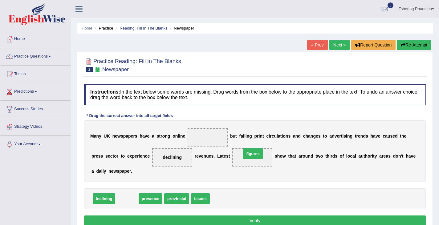
drag, startPoint x: 127, startPoint y: 200, endPoint x: 253, endPoint y: 155, distance: 133.8
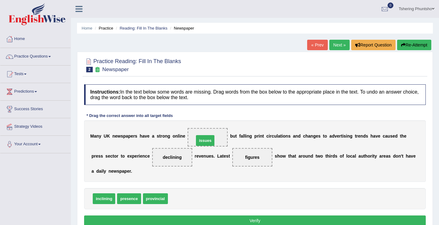
drag, startPoint x: 179, startPoint y: 198, endPoint x: 204, endPoint y: 143, distance: 60.6
click at [191, 219] on button "Verify" at bounding box center [255, 221] width 342 height 10
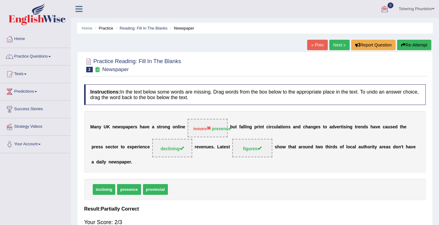
click at [338, 45] on link "Next »" at bounding box center [339, 45] width 20 height 10
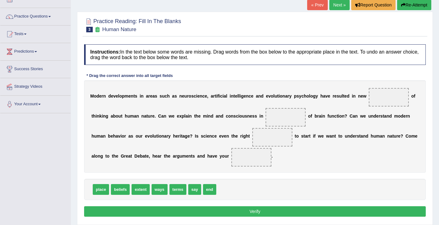
scroll to position [62, 0]
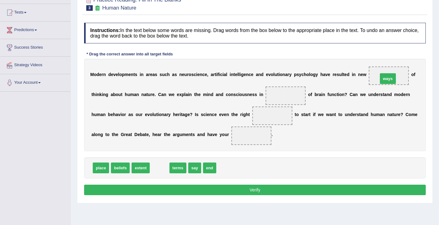
drag, startPoint x: 156, startPoint y: 170, endPoint x: 384, endPoint y: 81, distance: 245.1
drag, startPoint x: 160, startPoint y: 167, endPoint x: 292, endPoint y: 100, distance: 148.0
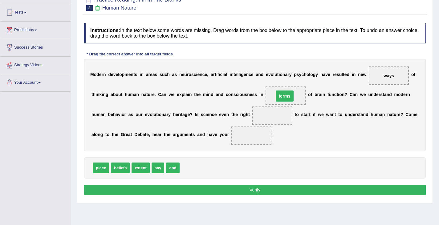
drag, startPoint x: 273, startPoint y: 117, endPoint x: 286, endPoint y: 97, distance: 23.3
click at [286, 97] on span "terms" at bounding box center [286, 95] width 18 height 11
drag, startPoint x: 101, startPoint y: 169, endPoint x: 272, endPoint y: 116, distance: 178.9
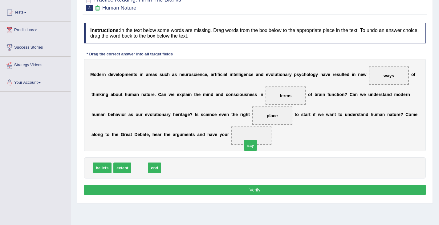
drag, startPoint x: 142, startPoint y: 171, endPoint x: 255, endPoint y: 144, distance: 116.9
click at [242, 190] on button "Verify" at bounding box center [255, 190] width 342 height 10
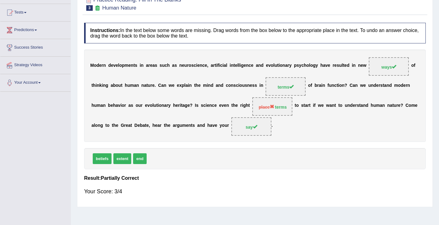
drag, startPoint x: 121, startPoint y: 160, endPoint x: 307, endPoint y: 92, distance: 197.1
click at [309, 94] on div "Instructions: In the text below some words are missing. Drag words from the box…" at bounding box center [255, 112] width 345 height 184
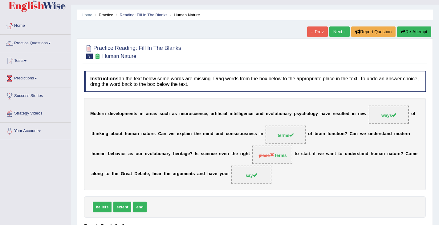
scroll to position [0, 0]
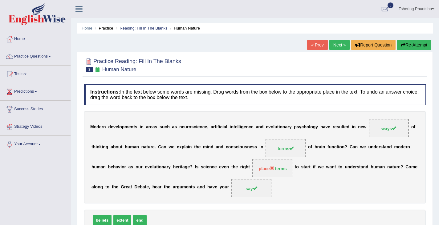
click at [338, 47] on link "Next »" at bounding box center [339, 45] width 20 height 10
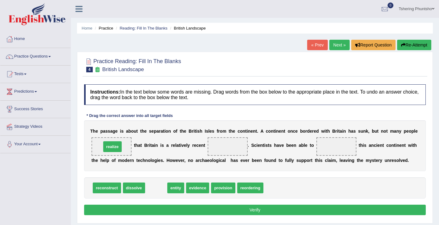
drag, startPoint x: 160, startPoint y: 187, endPoint x: 116, endPoint y: 145, distance: 60.2
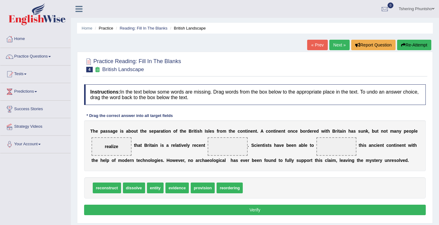
click at [202, 196] on div "reconstruct dissolve entity evidence provision reordering" at bounding box center [255, 188] width 342 height 21
drag, startPoint x: 172, startPoint y: 192, endPoint x: 232, endPoint y: 149, distance: 73.2
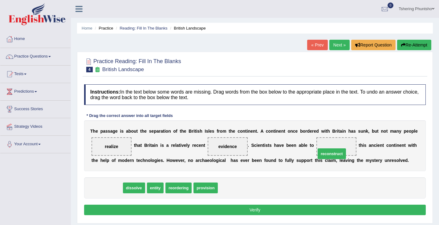
drag, startPoint x: 99, startPoint y: 187, endPoint x: 324, endPoint y: 153, distance: 227.6
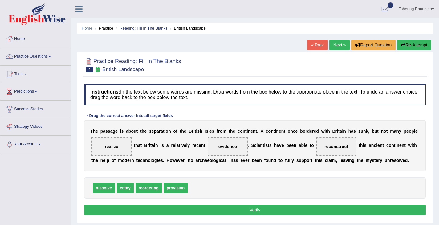
click at [172, 211] on button "Verify" at bounding box center [255, 210] width 342 height 10
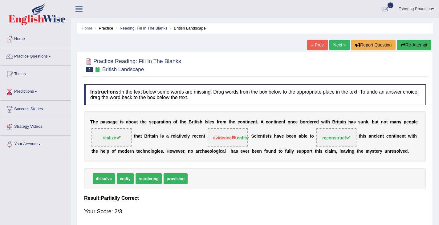
click at [331, 43] on link "Next »" at bounding box center [339, 45] width 20 height 10
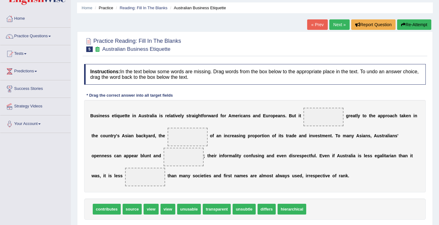
scroll to position [31, 0]
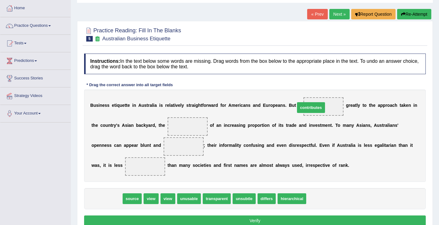
drag, startPoint x: 99, startPoint y: 196, endPoint x: 304, endPoint y: 106, distance: 223.6
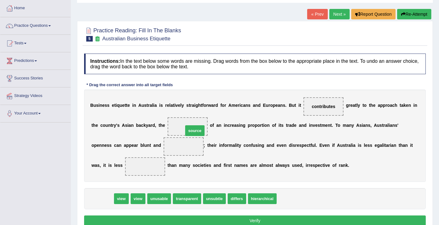
drag, startPoint x: 103, startPoint y: 198, endPoint x: 195, endPoint y: 128, distance: 115.8
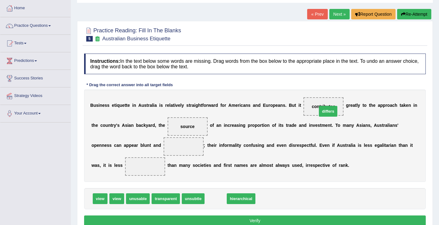
drag, startPoint x: 211, startPoint y: 201, endPoint x: 324, endPoint y: 113, distance: 142.5
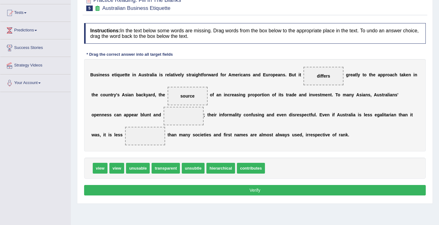
scroll to position [62, 0]
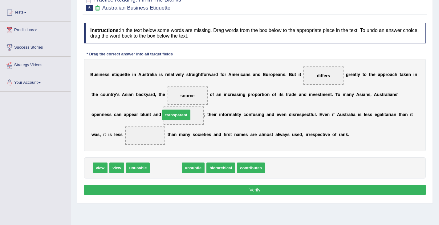
drag, startPoint x: 167, startPoint y: 165, endPoint x: 177, endPoint y: 112, distance: 53.7
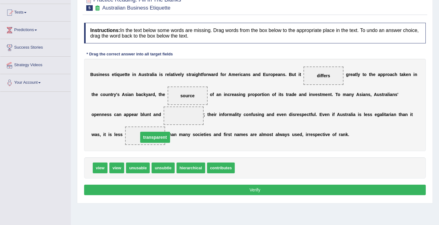
drag, startPoint x: 188, startPoint y: 115, endPoint x: 157, endPoint y: 136, distance: 37.5
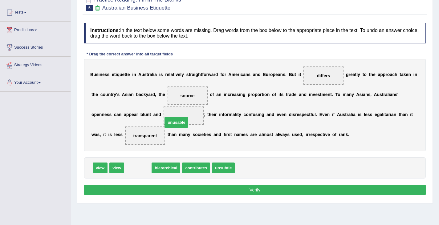
drag, startPoint x: 141, startPoint y: 169, endPoint x: 179, endPoint y: 123, distance: 59.7
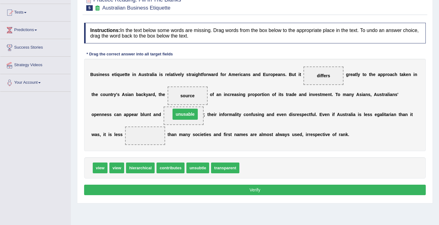
drag, startPoint x: 154, startPoint y: 129, endPoint x: 193, endPoint y: 112, distance: 41.7
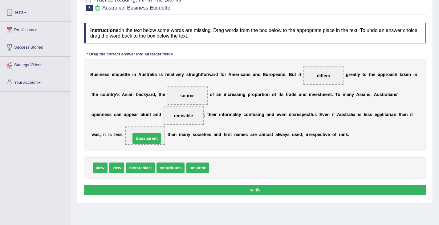
drag, startPoint x: 221, startPoint y: 169, endPoint x: 142, endPoint y: 139, distance: 84.1
click at [211, 192] on button "Verify" at bounding box center [255, 190] width 342 height 10
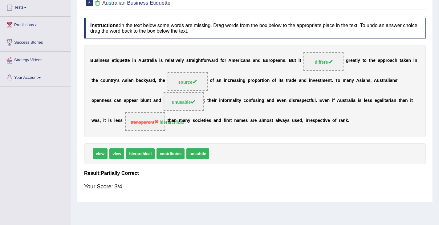
scroll to position [0, 0]
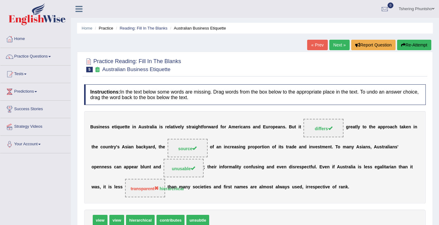
click at [337, 47] on link "Next »" at bounding box center [339, 45] width 20 height 10
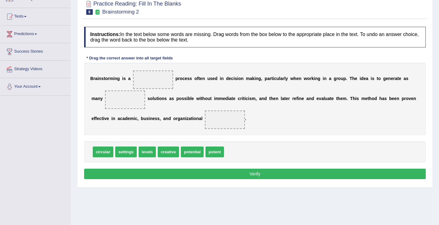
scroll to position [62, 0]
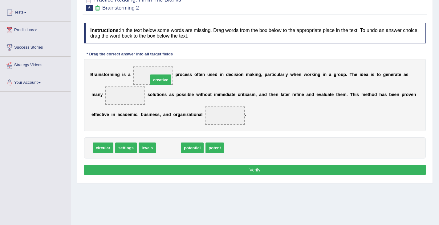
drag, startPoint x: 160, startPoint y: 149, endPoint x: 153, endPoint y: 80, distance: 68.5
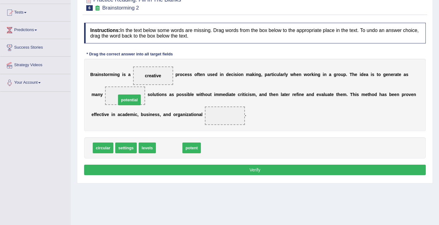
drag, startPoint x: 174, startPoint y: 149, endPoint x: 134, endPoint y: 100, distance: 62.4
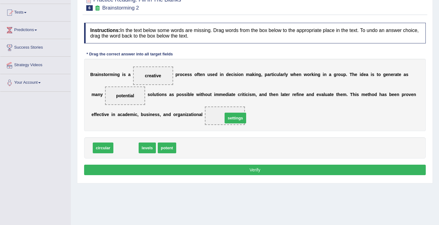
drag, startPoint x: 125, startPoint y: 149, endPoint x: 234, endPoint y: 119, distance: 113.4
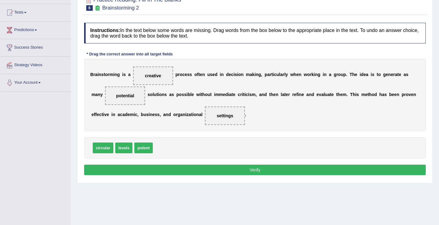
click at [225, 167] on button "Verify" at bounding box center [255, 170] width 342 height 10
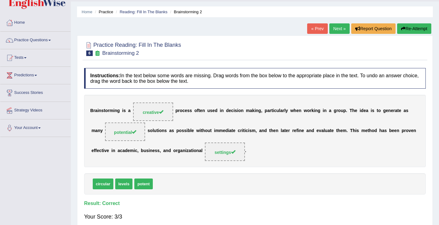
scroll to position [0, 0]
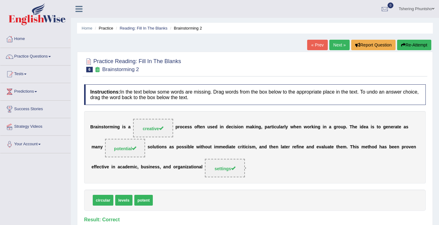
click at [339, 47] on link "Next »" at bounding box center [339, 45] width 20 height 10
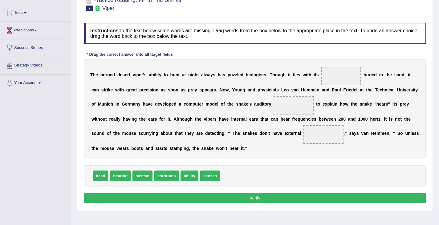
scroll to position [62, 0]
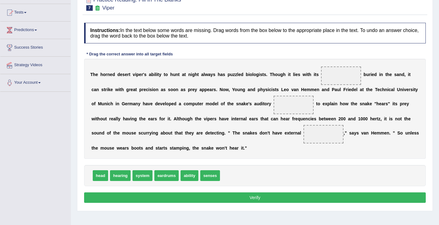
click at [96, 9] on icon at bounding box center [97, 7] width 6 height 5
click at [97, 8] on icon at bounding box center [97, 7] width 6 height 5
drag, startPoint x: 101, startPoint y: 170, endPoint x: 346, endPoint y: 78, distance: 261.9
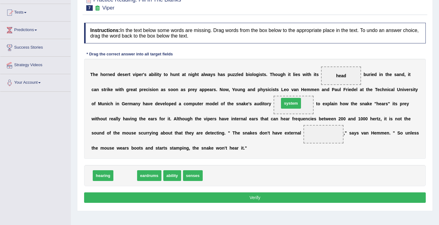
drag, startPoint x: 119, startPoint y: 176, endPoint x: 285, endPoint y: 104, distance: 181.1
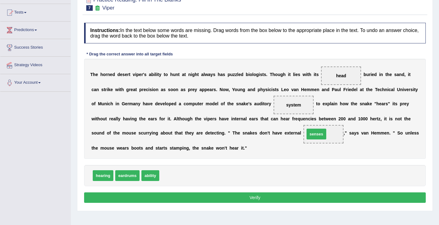
drag, startPoint x: 165, startPoint y: 176, endPoint x: 311, endPoint y: 135, distance: 151.3
click at [251, 198] on button "Verify" at bounding box center [255, 198] width 342 height 10
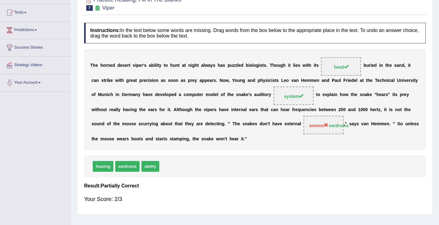
click at [287, 41] on h4 "Instructions: In the text below some words are missing. Drag words from the box…" at bounding box center [255, 33] width 342 height 21
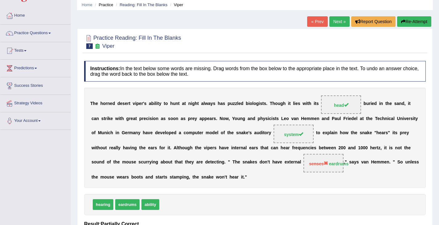
scroll to position [0, 0]
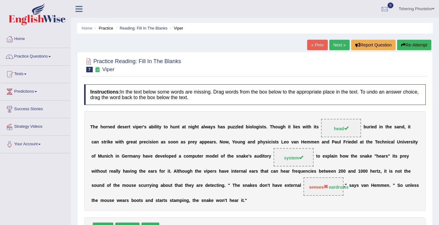
click at [340, 44] on link "Next »" at bounding box center [339, 45] width 20 height 10
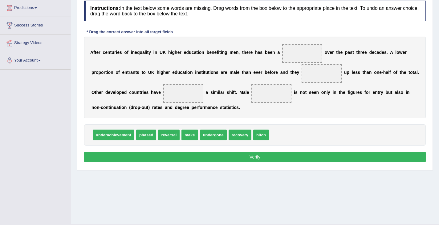
scroll to position [92, 0]
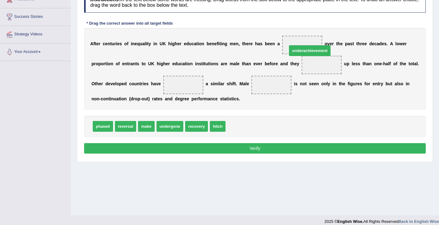
drag, startPoint x: 249, startPoint y: 128, endPoint x: 311, endPoint y: 52, distance: 97.7
drag, startPoint x: 313, startPoint y: 63, endPoint x: 313, endPoint y: 69, distance: 6.2
click at [312, 68] on span "underachievement" at bounding box center [322, 65] width 40 height 18
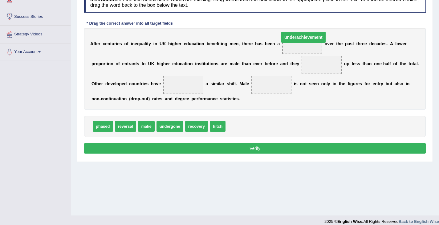
drag, startPoint x: 312, startPoint y: 65, endPoint x: 287, endPoint y: 38, distance: 37.3
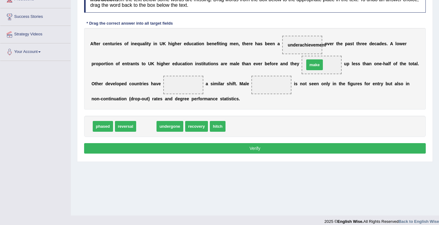
drag, startPoint x: 150, startPoint y: 124, endPoint x: 318, endPoint y: 62, distance: 179.2
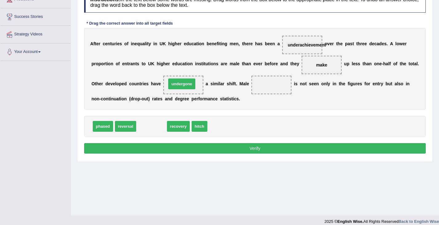
drag, startPoint x: 152, startPoint y: 124, endPoint x: 182, endPoint y: 81, distance: 52.2
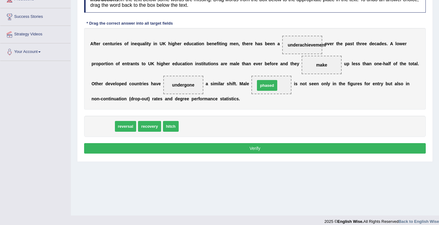
drag, startPoint x: 108, startPoint y: 126, endPoint x: 272, endPoint y: 85, distance: 169.3
click at [245, 150] on button "Verify" at bounding box center [255, 148] width 342 height 10
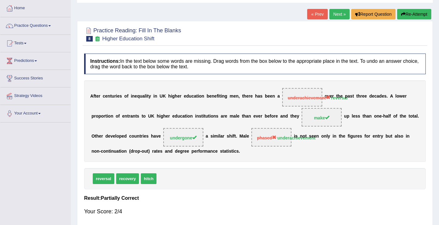
scroll to position [31, 0]
click at [339, 9] on link "Next »" at bounding box center [339, 14] width 20 height 10
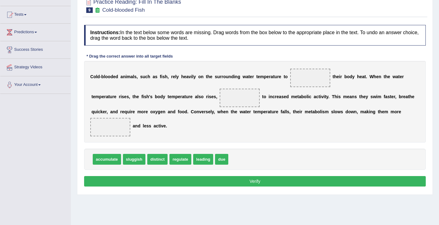
scroll to position [62, 0]
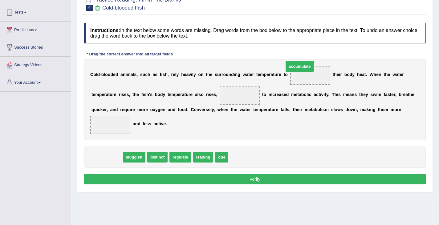
drag, startPoint x: 113, startPoint y: 156, endPoint x: 306, endPoint y: 65, distance: 213.3
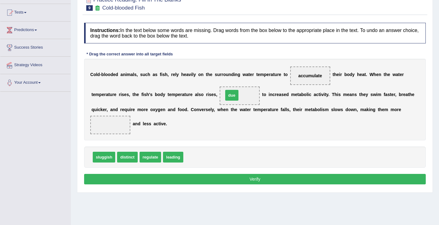
drag, startPoint x: 187, startPoint y: 155, endPoint x: 227, endPoint y: 93, distance: 73.8
drag, startPoint x: 105, startPoint y: 160, endPoint x: 106, endPoint y: 129, distance: 30.5
click at [248, 182] on button "Verify" at bounding box center [255, 179] width 342 height 10
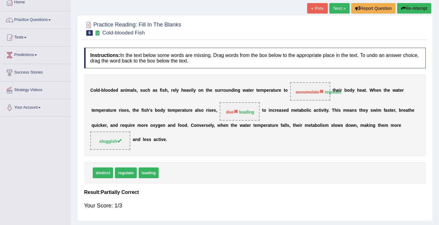
scroll to position [6, 0]
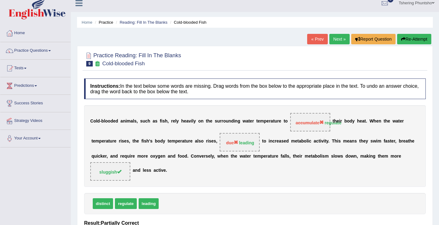
click at [332, 41] on link "Next »" at bounding box center [339, 39] width 20 height 10
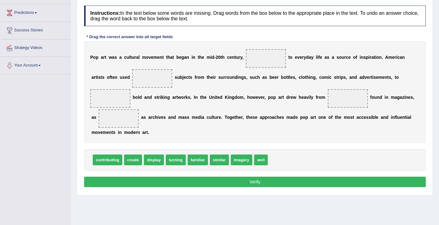
scroll to position [92, 0]
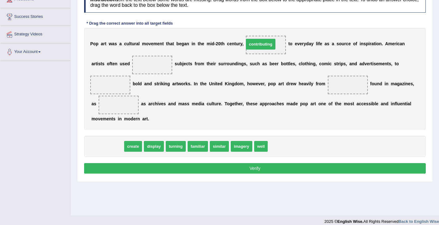
drag, startPoint x: 105, startPoint y: 147, endPoint x: 258, endPoint y: 45, distance: 184.2
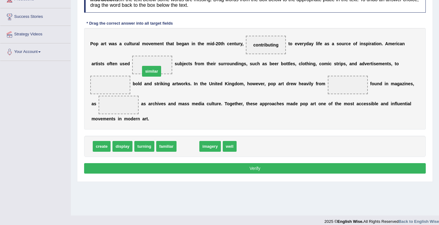
drag, startPoint x: 192, startPoint y: 144, endPoint x: 157, endPoint y: 69, distance: 83.0
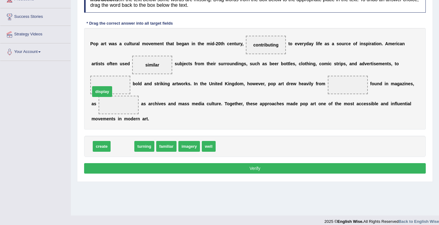
drag, startPoint x: 121, startPoint y: 147, endPoint x: 100, endPoint y: 92, distance: 58.5
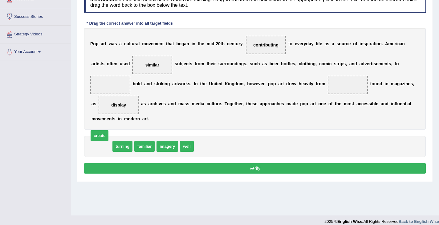
drag, startPoint x: 106, startPoint y: 145, endPoint x: 104, endPoint y: 135, distance: 11.0
drag, startPoint x: 111, startPoint y: 108, endPoint x: 98, endPoint y: 81, distance: 30.6
click at [98, 81] on div "P o p a r t w a s a c u l t u r a l m o v e m e n t t h a t b e g a n i n t h e…" at bounding box center [255, 79] width 342 height 102
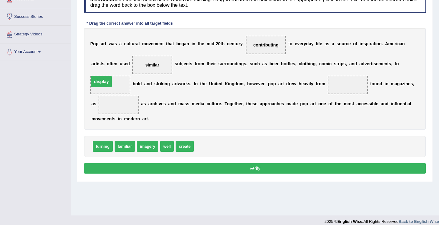
drag, startPoint x: 118, startPoint y: 106, endPoint x: 100, endPoint y: 83, distance: 29.1
drag, startPoint x: 152, startPoint y: 145, endPoint x: 346, endPoint y: 82, distance: 204.7
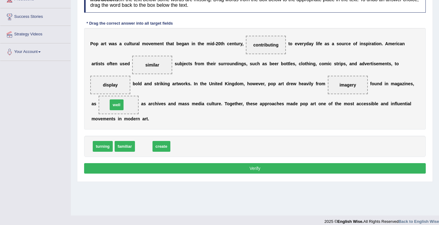
drag, startPoint x: 140, startPoint y: 144, endPoint x: 112, endPoint y: 102, distance: 49.7
click at [260, 170] on button "Verify" at bounding box center [255, 168] width 342 height 10
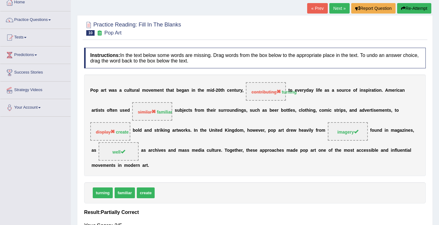
scroll to position [31, 0]
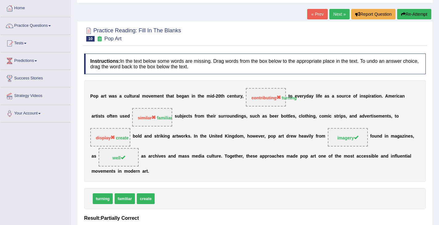
click at [344, 14] on link "Next »" at bounding box center [339, 14] width 20 height 10
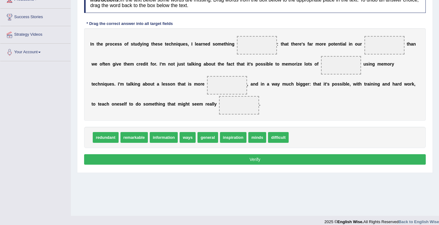
scroll to position [92, 0]
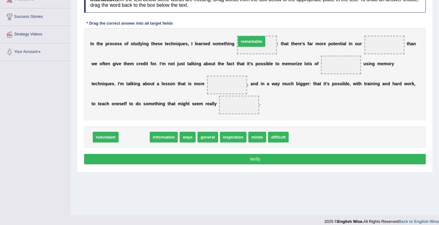
drag, startPoint x: 145, startPoint y: 141, endPoint x: 264, endPoint y: 55, distance: 146.9
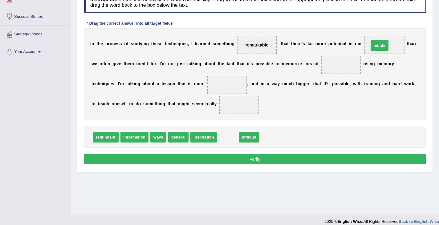
drag, startPoint x: 224, startPoint y: 135, endPoint x: 375, endPoint y: 43, distance: 177.3
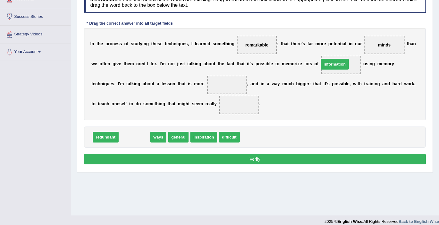
drag, startPoint x: 141, startPoint y: 136, endPoint x: 341, endPoint y: 63, distance: 213.2
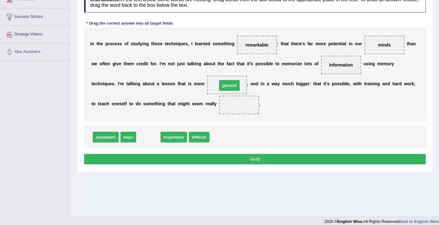
drag, startPoint x: 148, startPoint y: 137, endPoint x: 229, endPoint y: 86, distance: 96.2
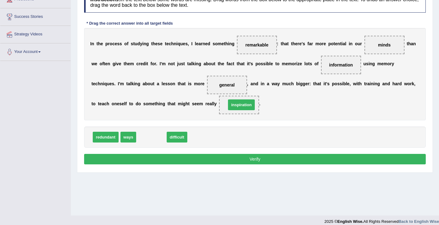
drag, startPoint x: 152, startPoint y: 137, endPoint x: 242, endPoint y: 105, distance: 95.6
click at [254, 159] on button "Verify" at bounding box center [255, 159] width 342 height 10
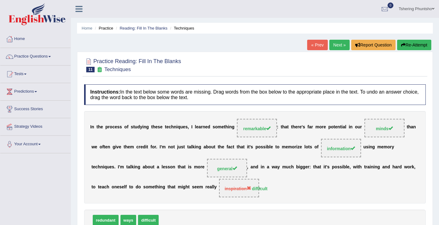
scroll to position [0, 0]
click at [416, 8] on link "Tshering Phuntsho" at bounding box center [416, 8] width 45 height 16
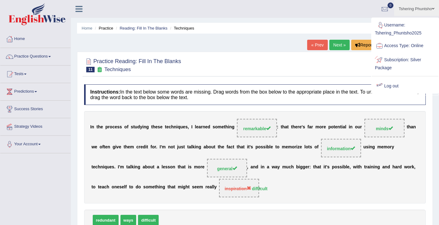
click at [383, 85] on div at bounding box center [379, 86] width 9 height 9
